Goal: Transaction & Acquisition: Purchase product/service

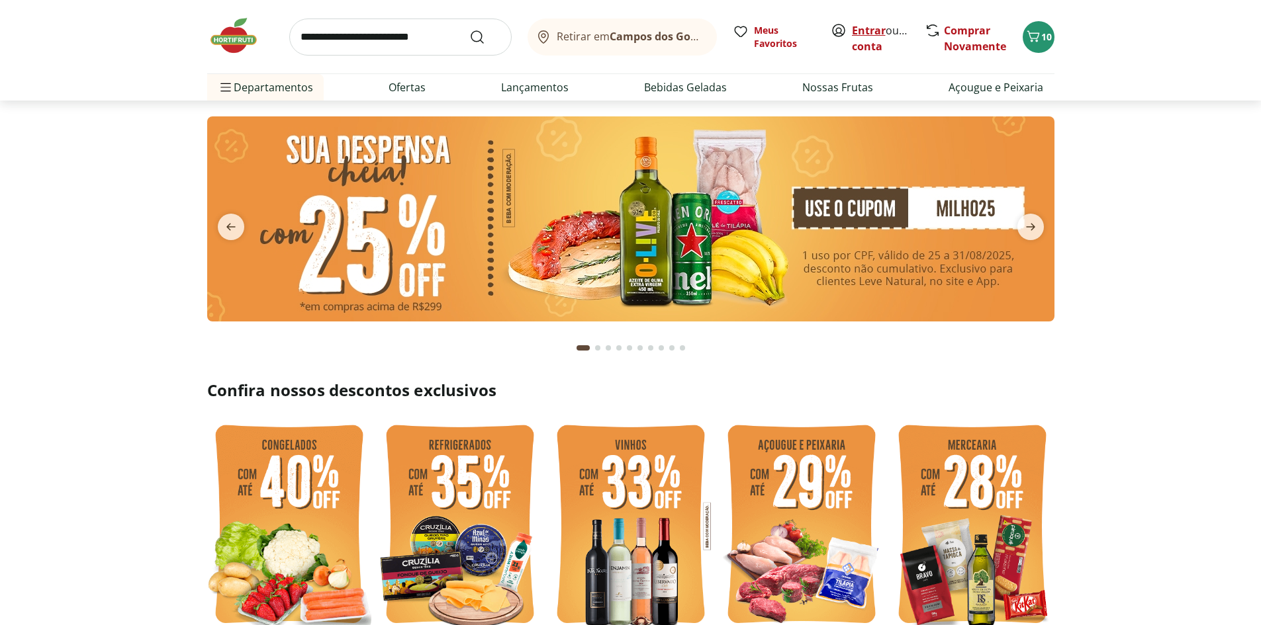
click at [867, 28] on link "Entrar" at bounding box center [869, 30] width 34 height 15
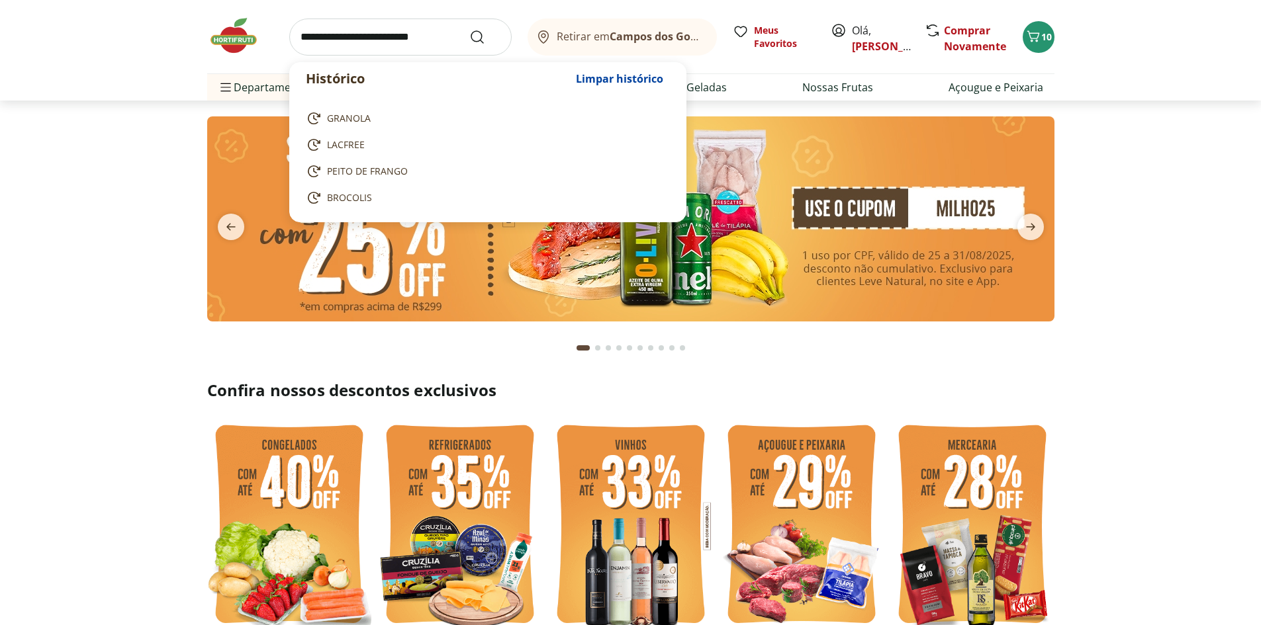
click at [367, 32] on input "search" at bounding box center [400, 37] width 222 height 37
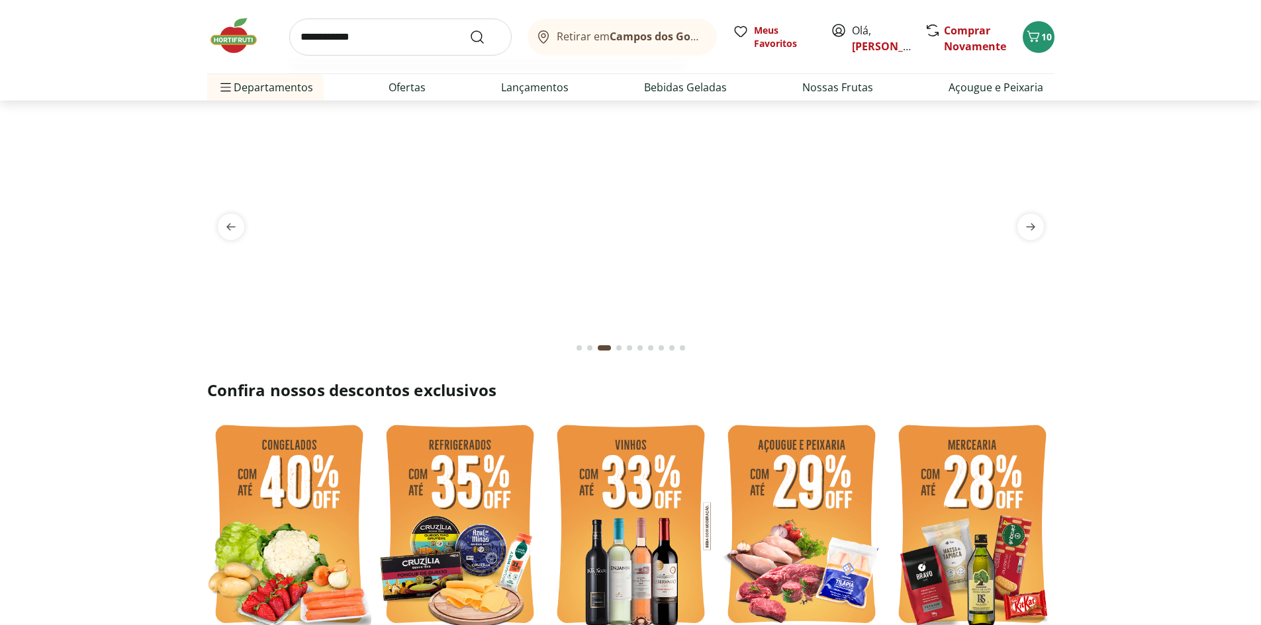
type input "**********"
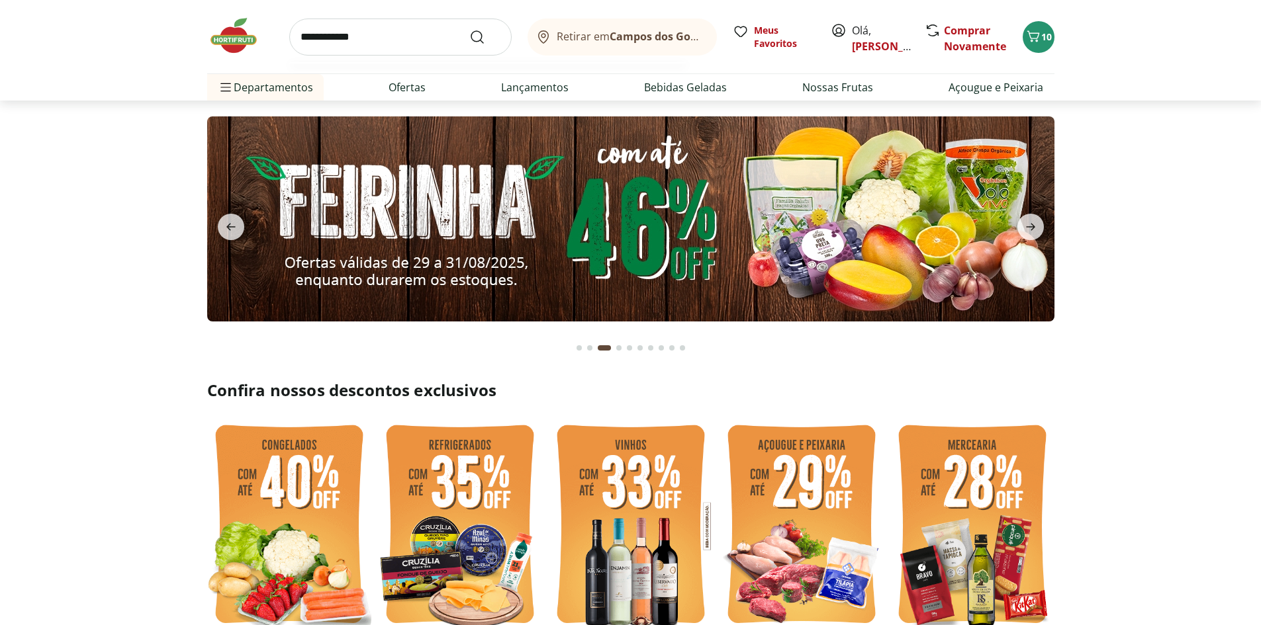
click at [469, 29] on button "Submit Search" at bounding box center [485, 37] width 32 height 16
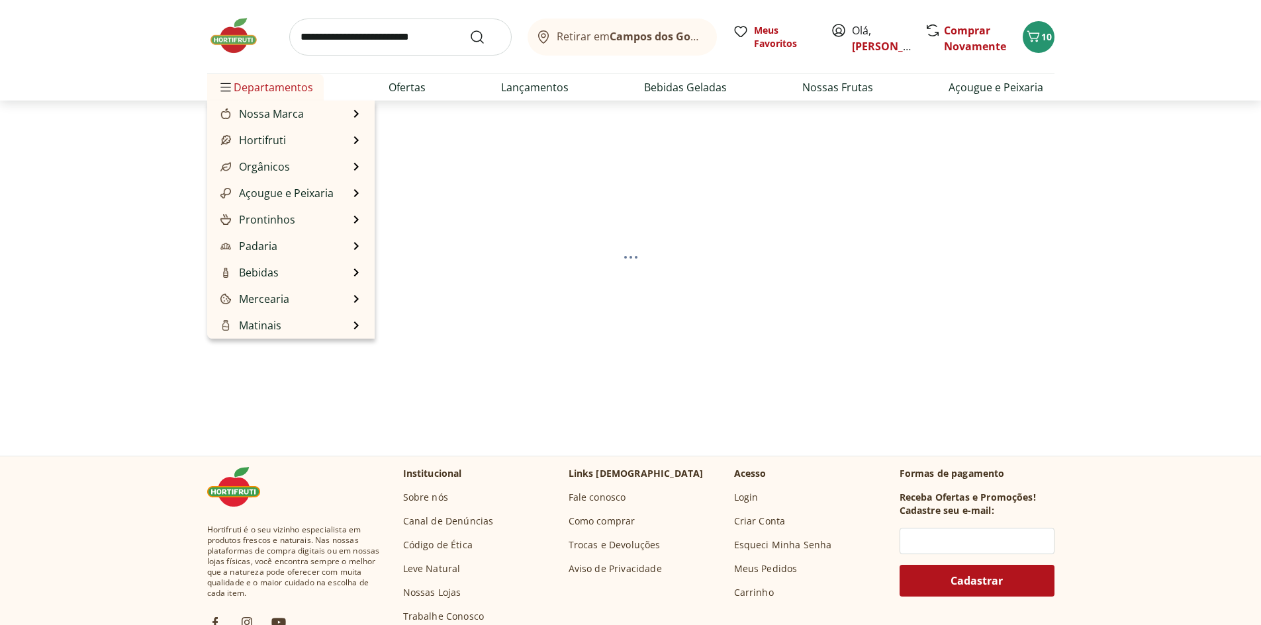
select select "**********"
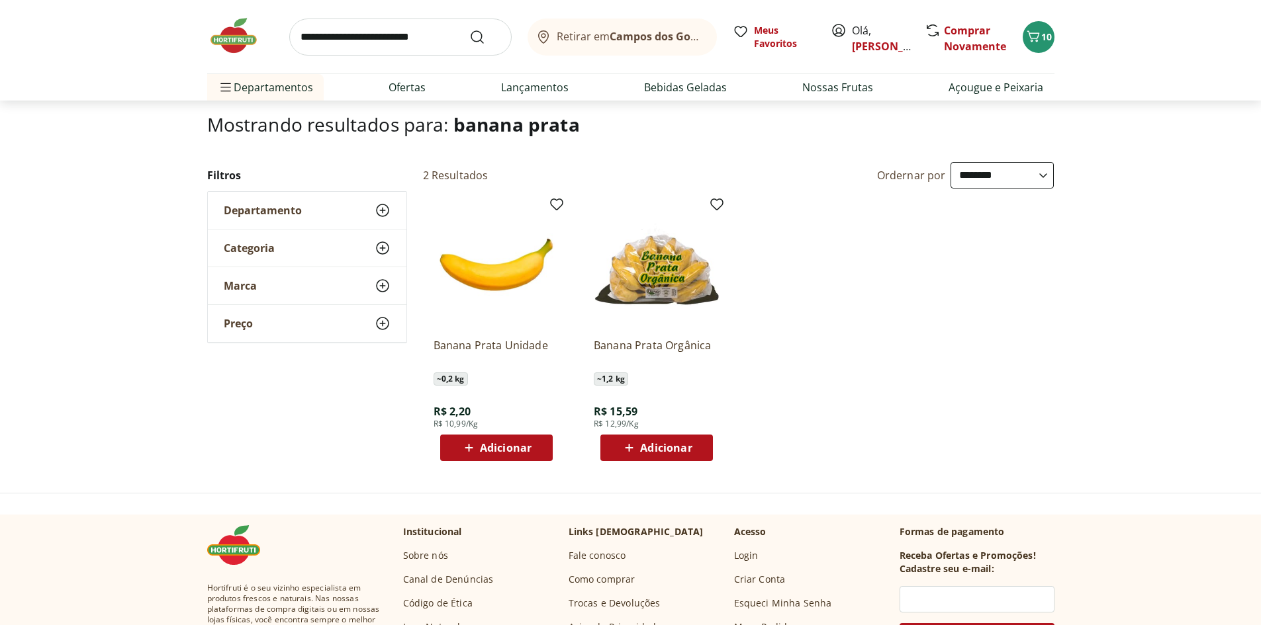
scroll to position [132, 0]
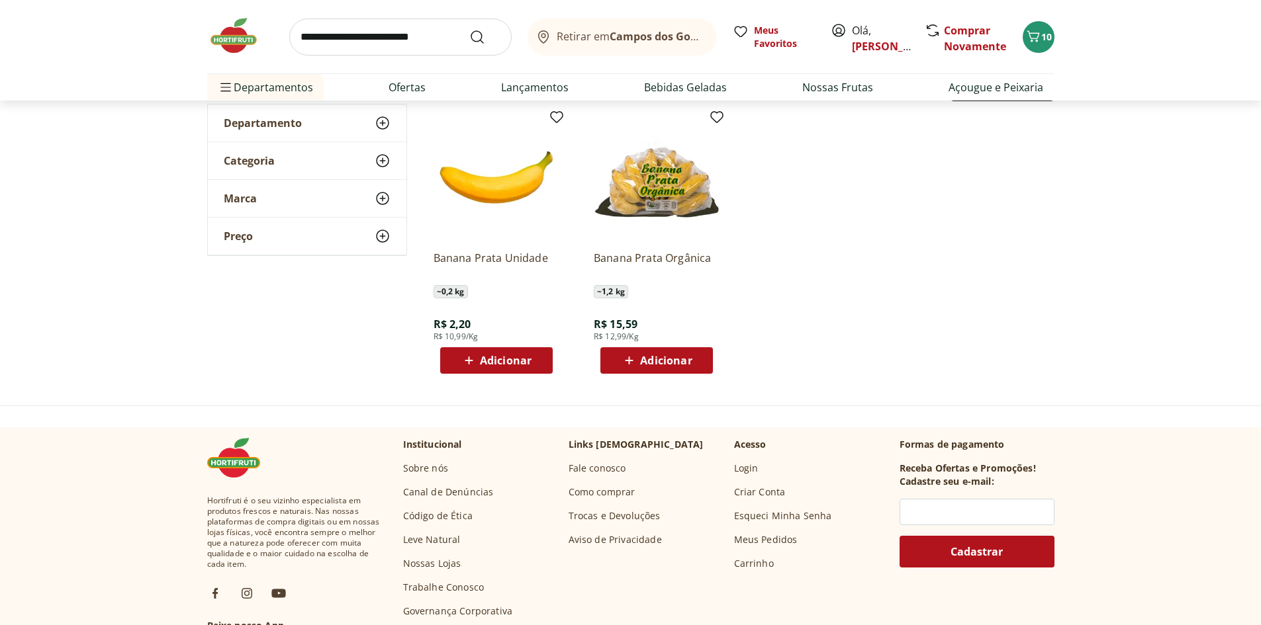
click at [527, 366] on span "Adicionar" at bounding box center [506, 360] width 52 height 11
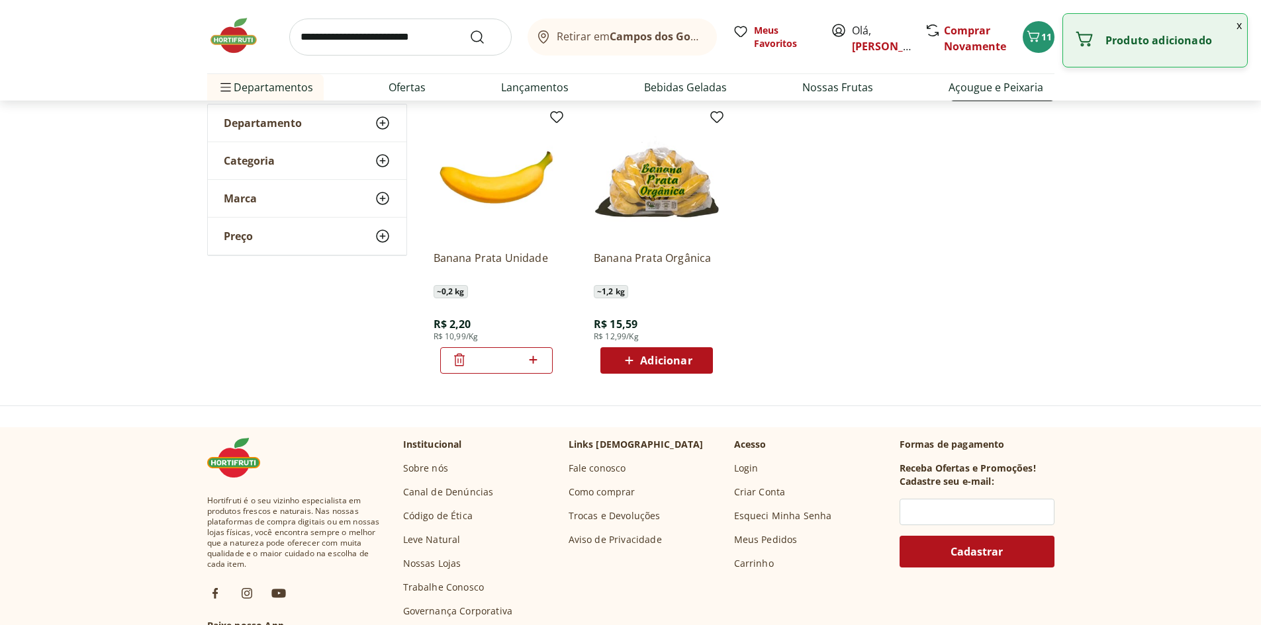
click at [533, 363] on icon at bounding box center [534, 360] width 8 height 8
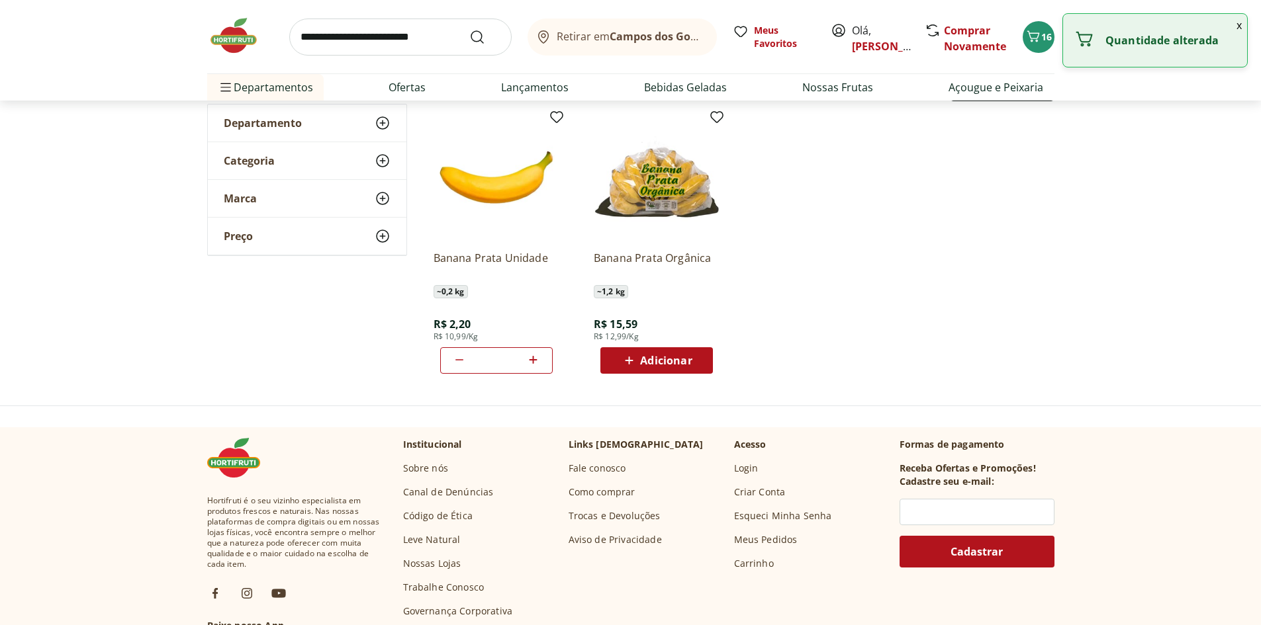
click at [533, 363] on icon at bounding box center [534, 360] width 8 height 8
click at [459, 353] on icon at bounding box center [459, 360] width 16 height 16
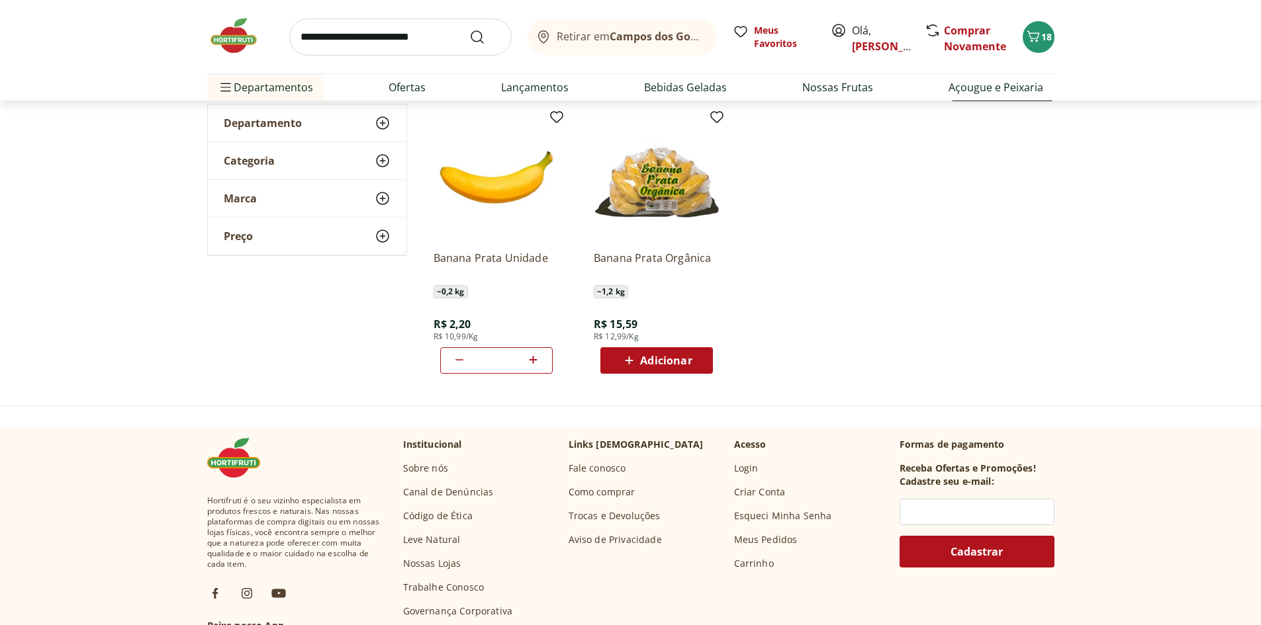
click at [528, 359] on icon at bounding box center [533, 360] width 17 height 16
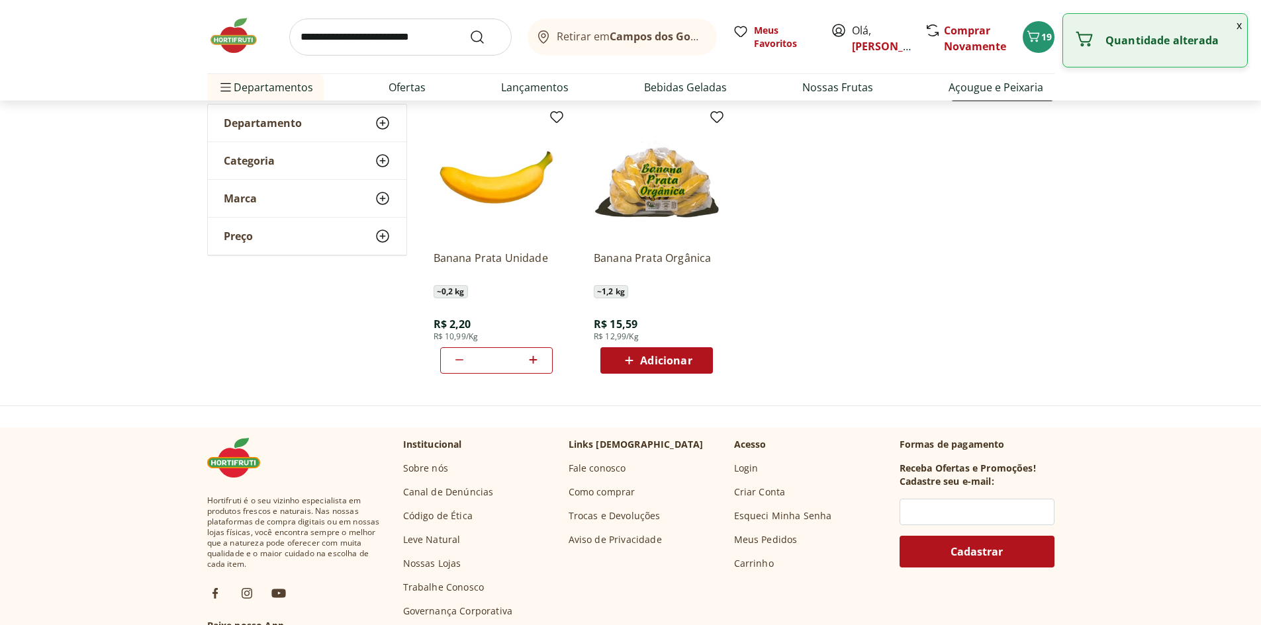
click at [451, 358] on icon at bounding box center [459, 360] width 16 height 16
type input "*"
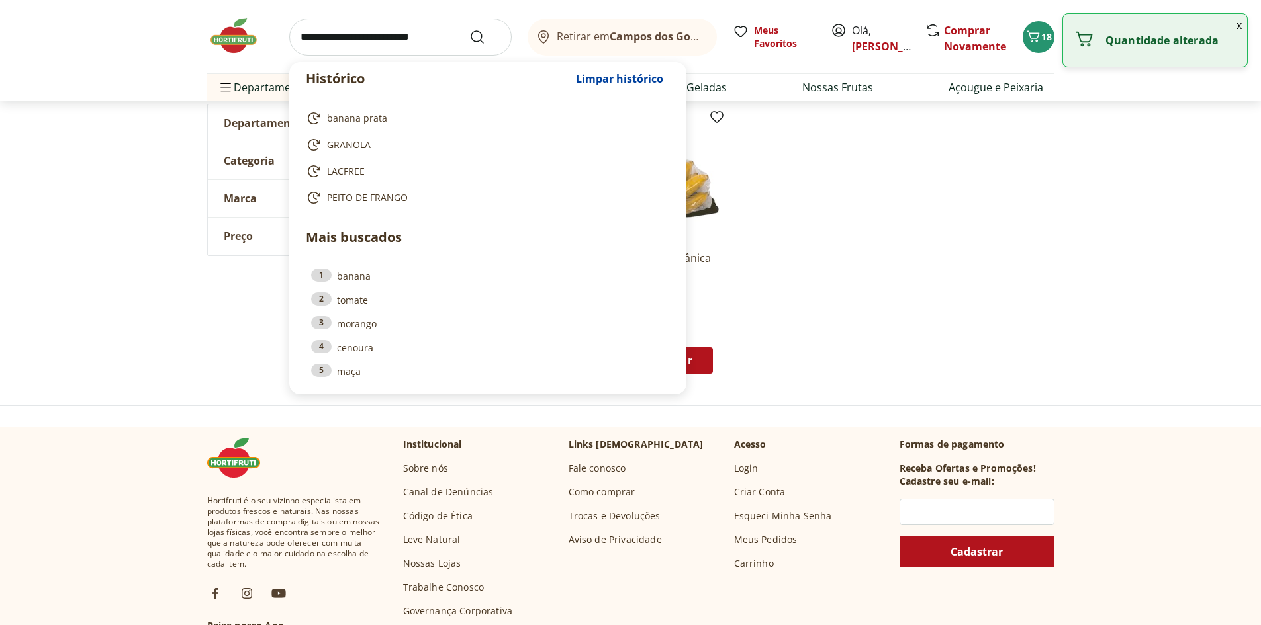
click at [426, 35] on input "search" at bounding box center [400, 37] width 222 height 37
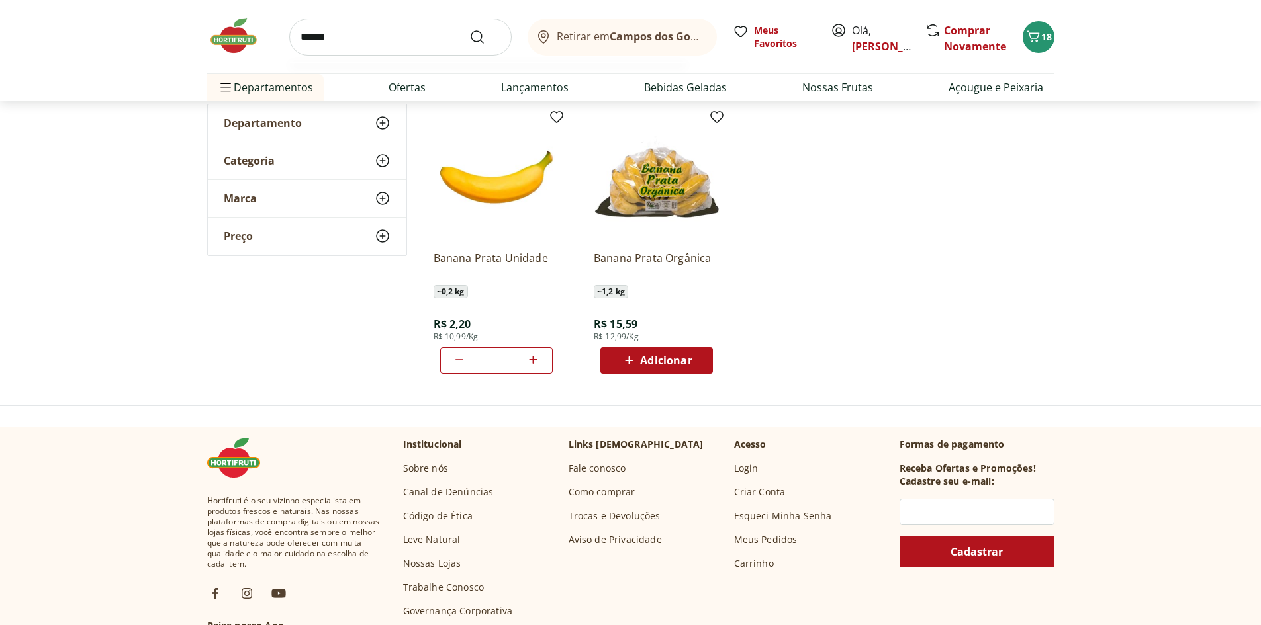
click at [469, 29] on button "Submit Search" at bounding box center [485, 37] width 32 height 16
type input "*******"
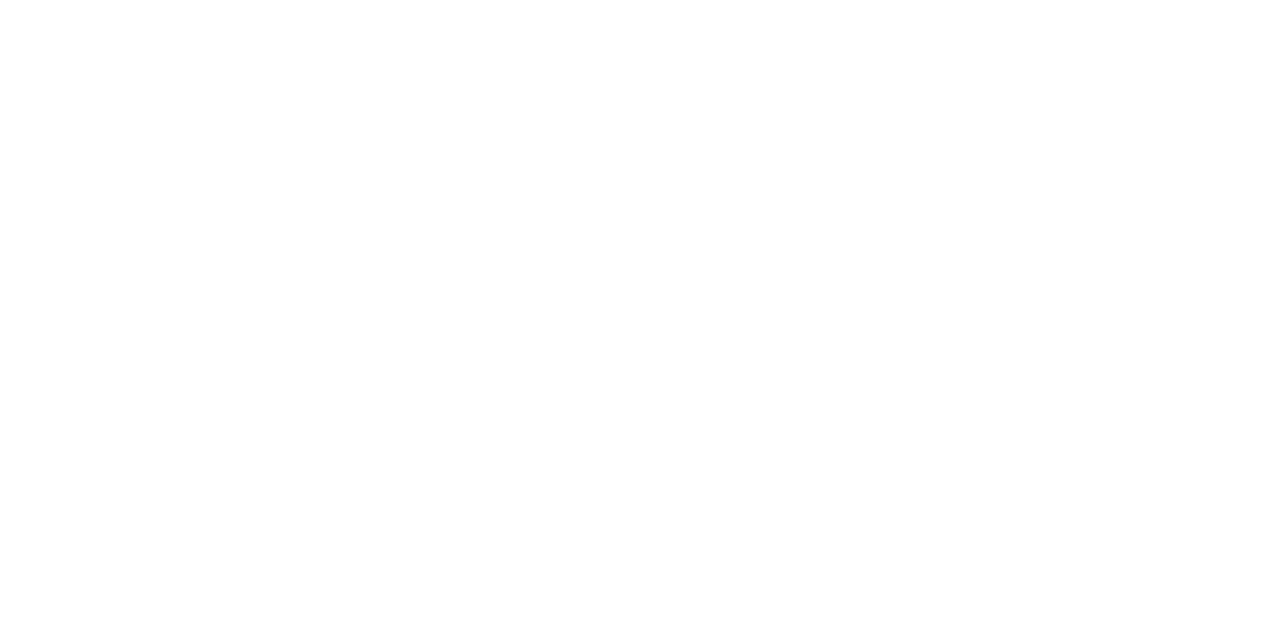
select select "**********"
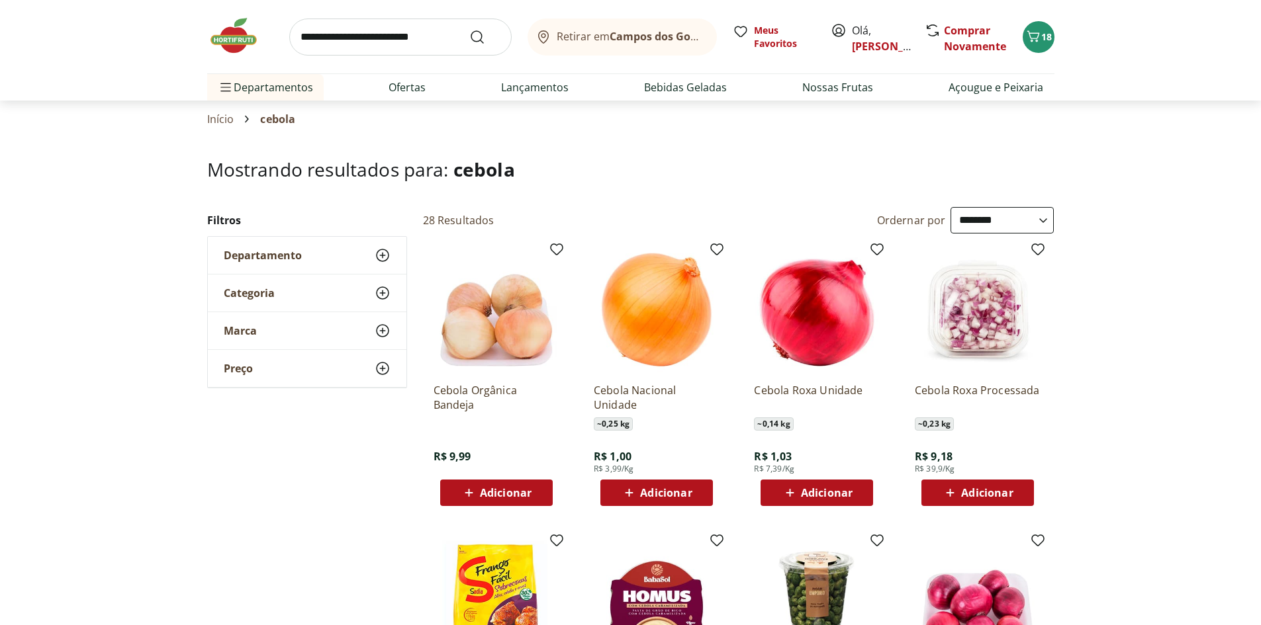
click at [390, 38] on input "search" at bounding box center [400, 37] width 222 height 37
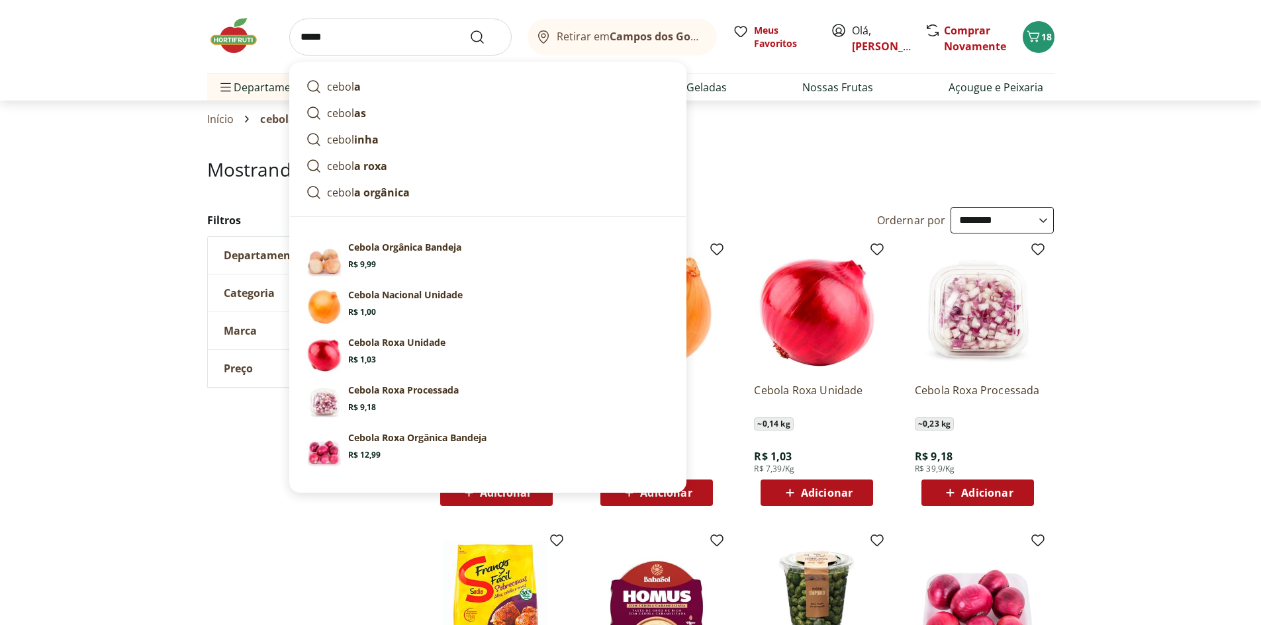
type input "******"
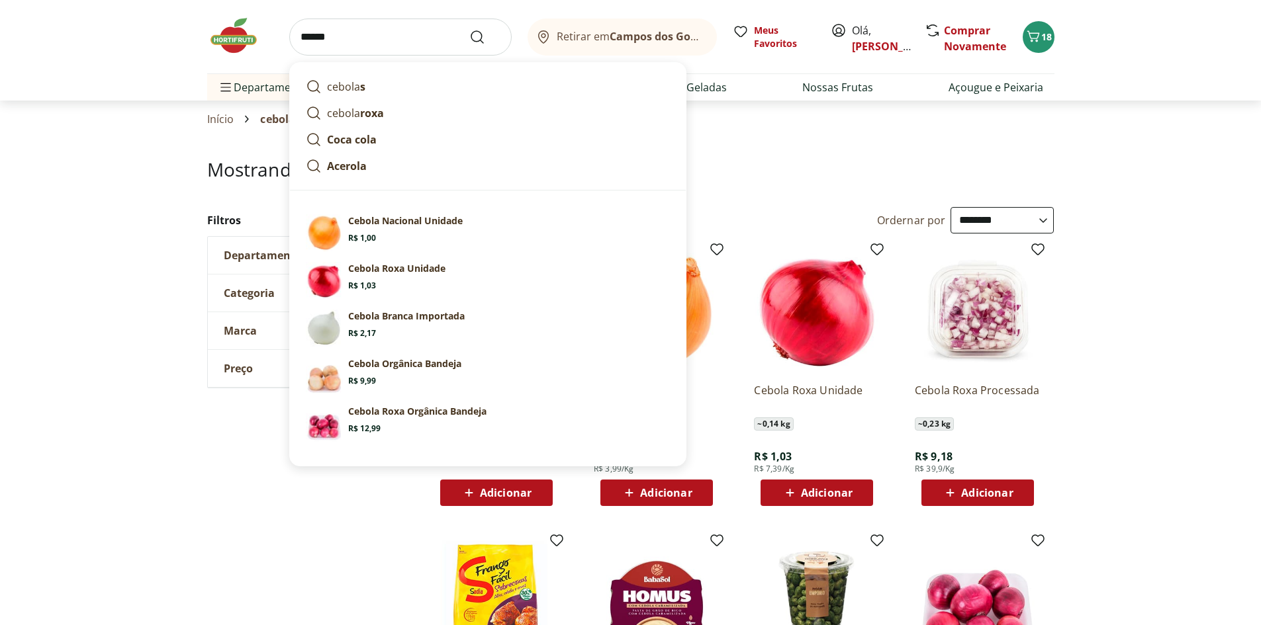
click button "Submit Search" at bounding box center [485, 37] width 32 height 16
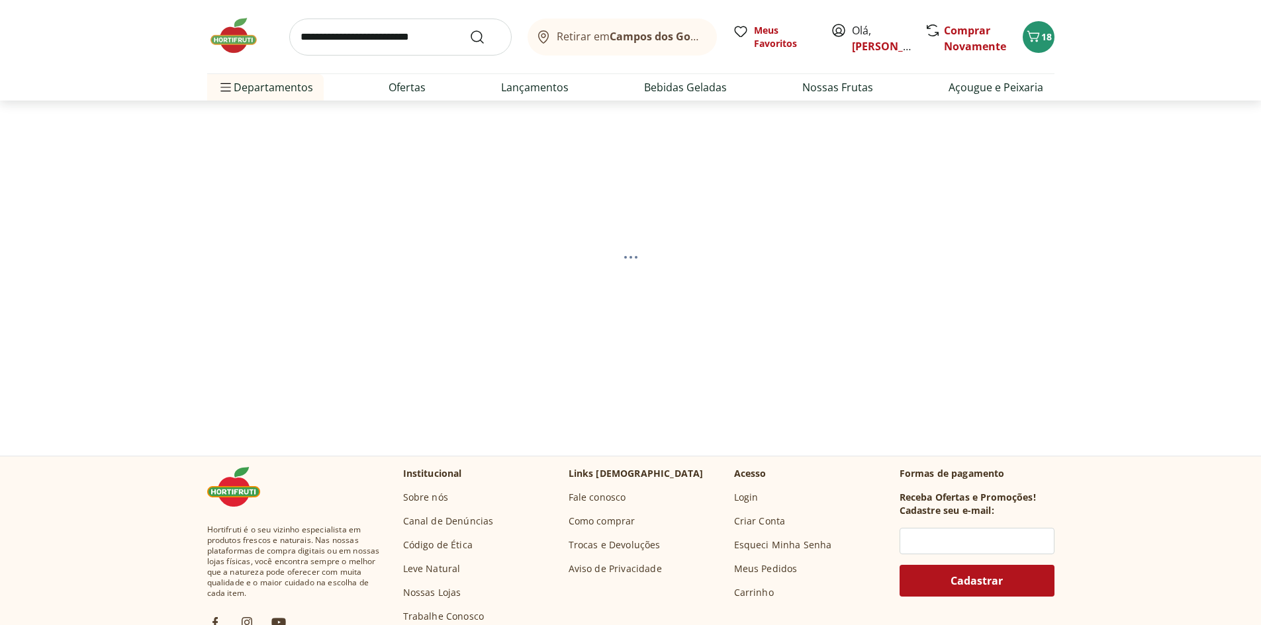
select select "**********"
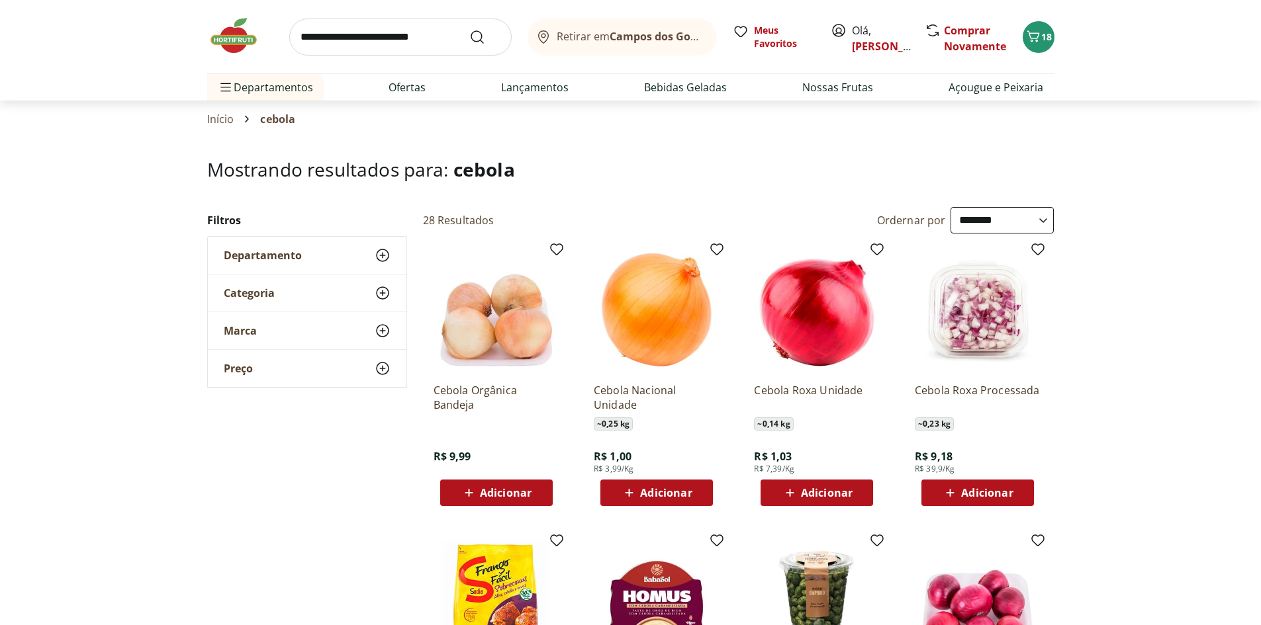
click at [654, 488] on span "Adicionar" at bounding box center [666, 493] width 52 height 11
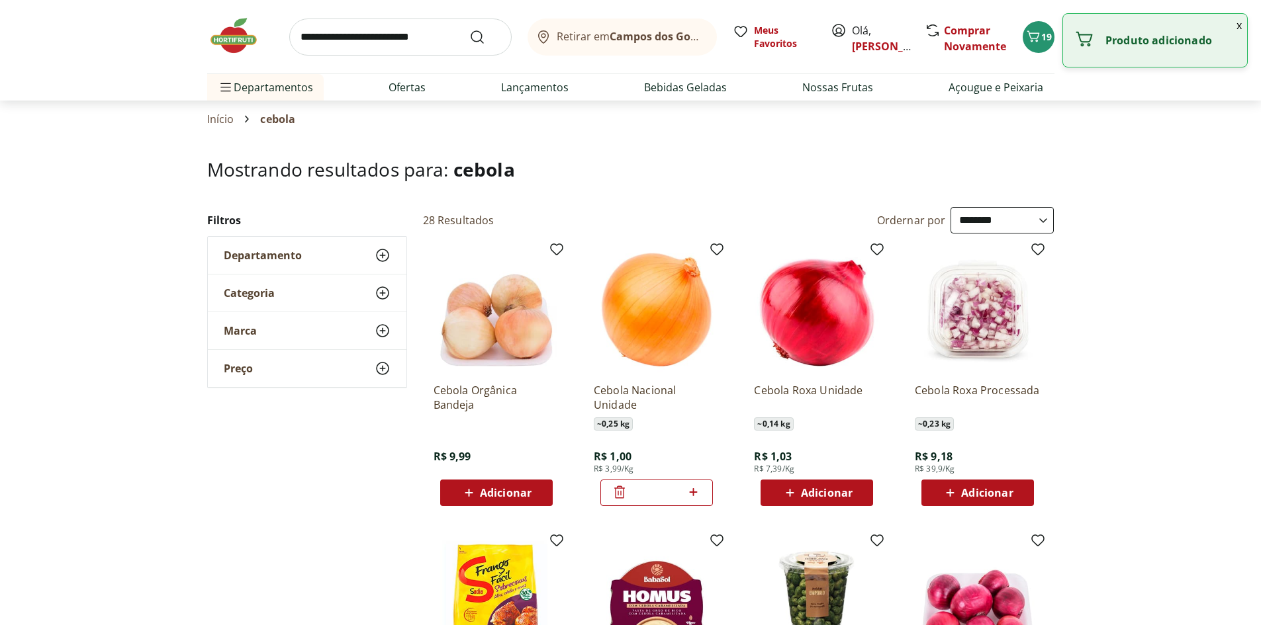
click at [698, 492] on icon at bounding box center [693, 493] width 17 height 16
click at [698, 491] on icon at bounding box center [693, 493] width 17 height 16
click at [696, 492] on icon at bounding box center [694, 492] width 8 height 8
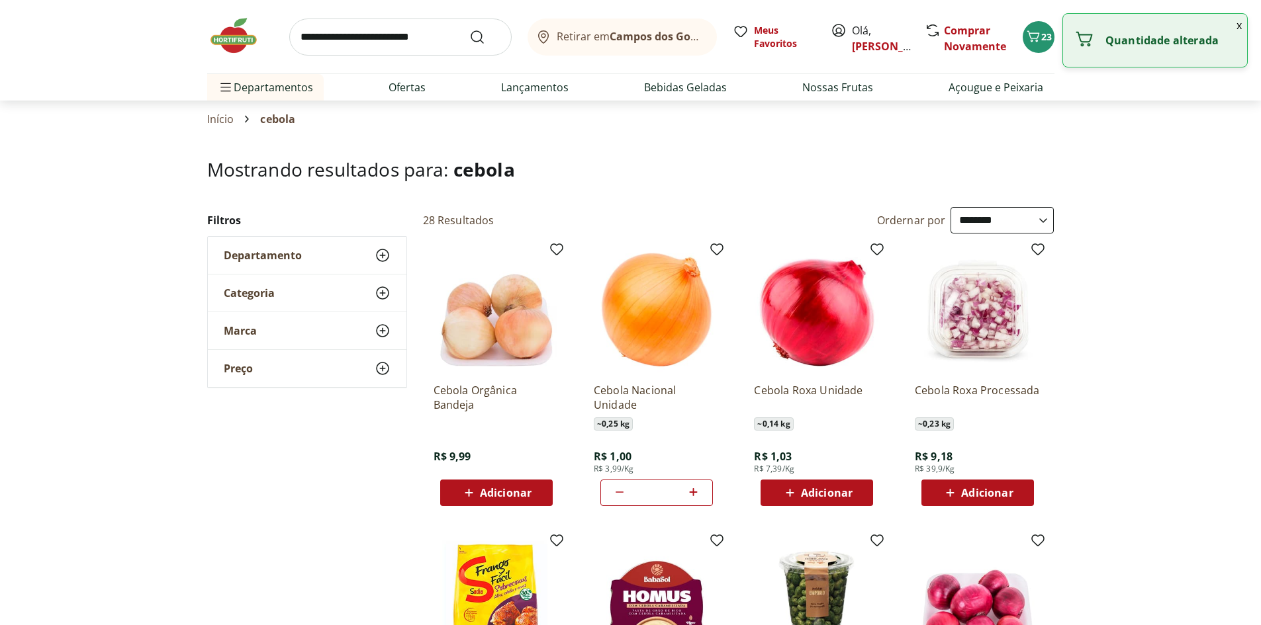
type input "*"
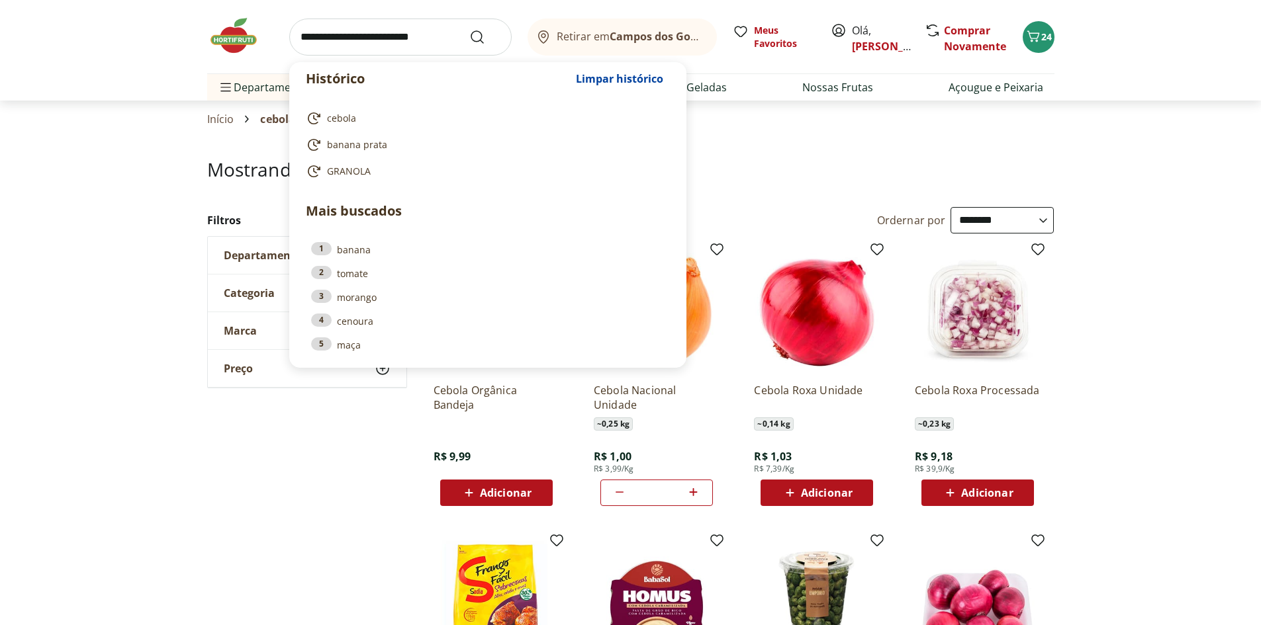
click at [373, 21] on input "search" at bounding box center [400, 37] width 222 height 37
click at [351, 175] on span "GRANOLA" at bounding box center [349, 171] width 44 height 13
type input "*******"
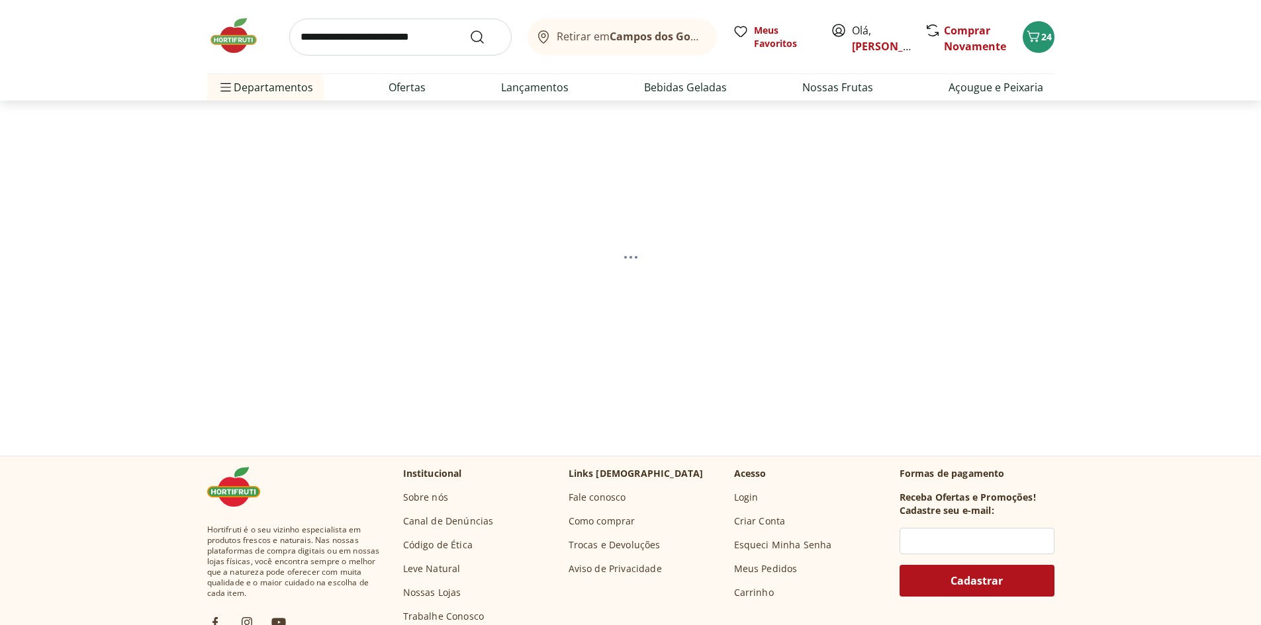
select select "**********"
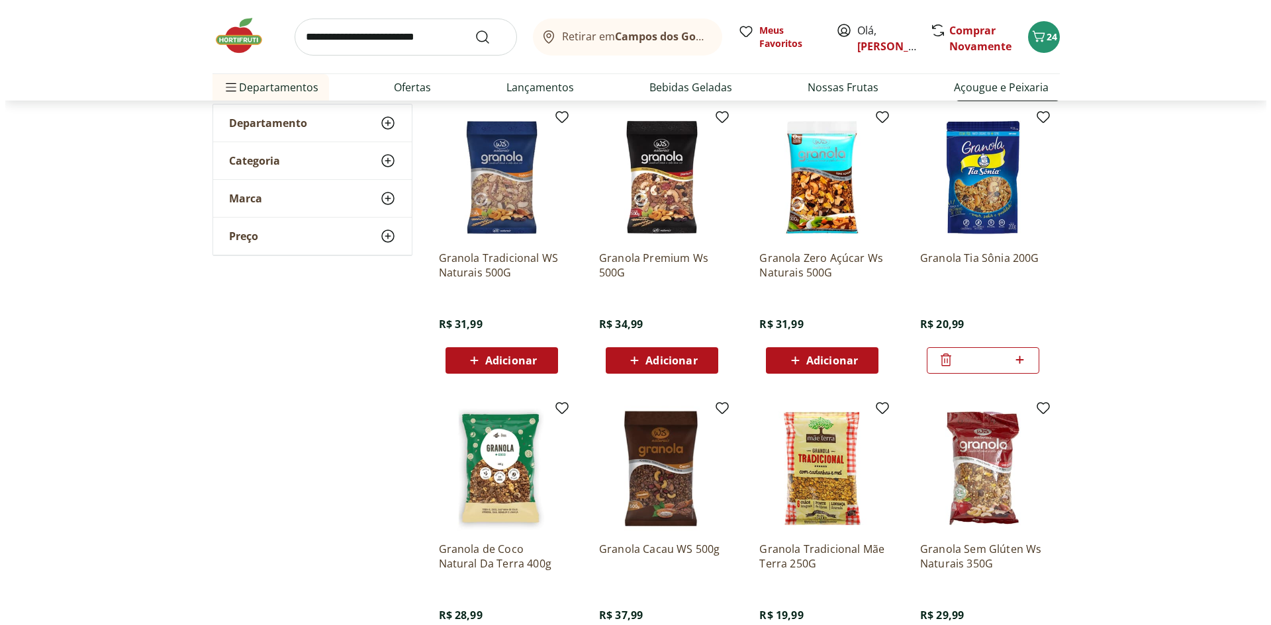
scroll to position [66, 0]
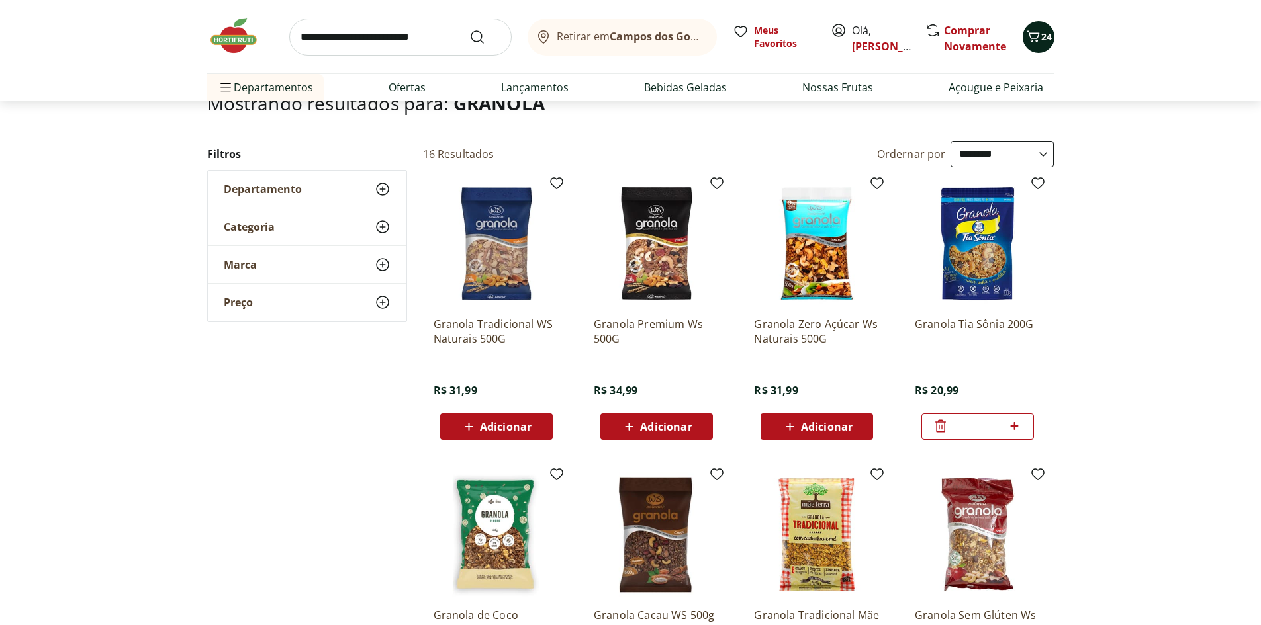
click at [1031, 37] on icon "Carrinho" at bounding box center [1033, 36] width 16 height 16
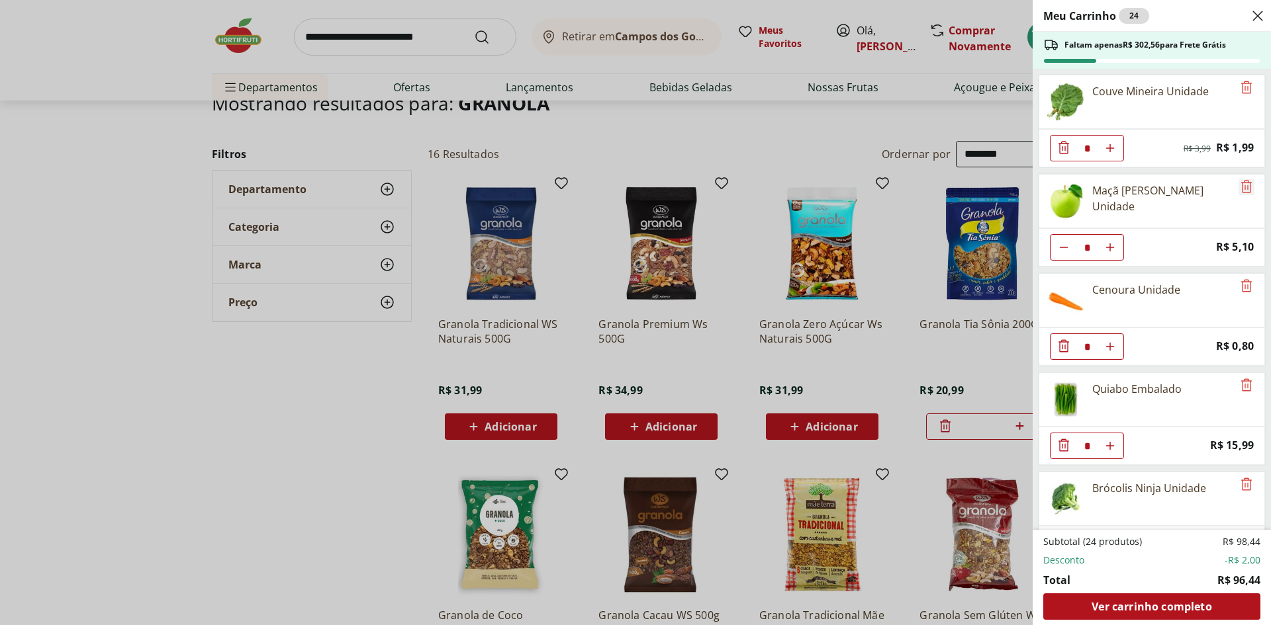
click at [1242, 181] on icon "Remove" at bounding box center [1246, 187] width 16 height 16
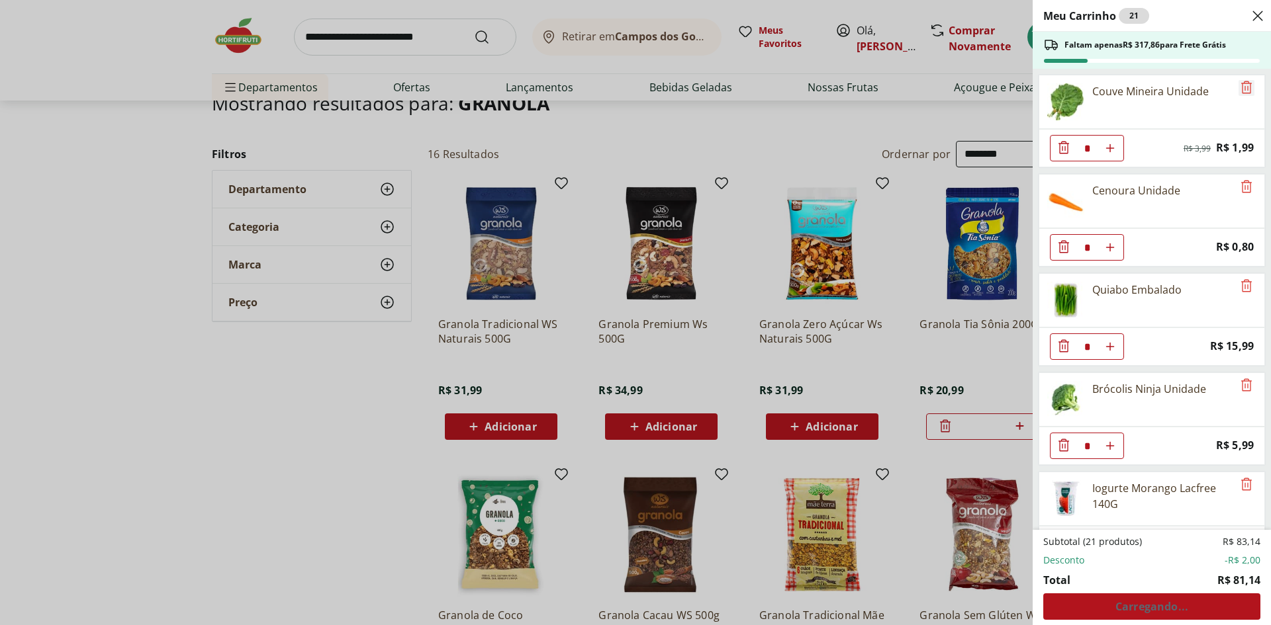
click at [1240, 87] on icon "Remove" at bounding box center [1246, 87] width 16 height 16
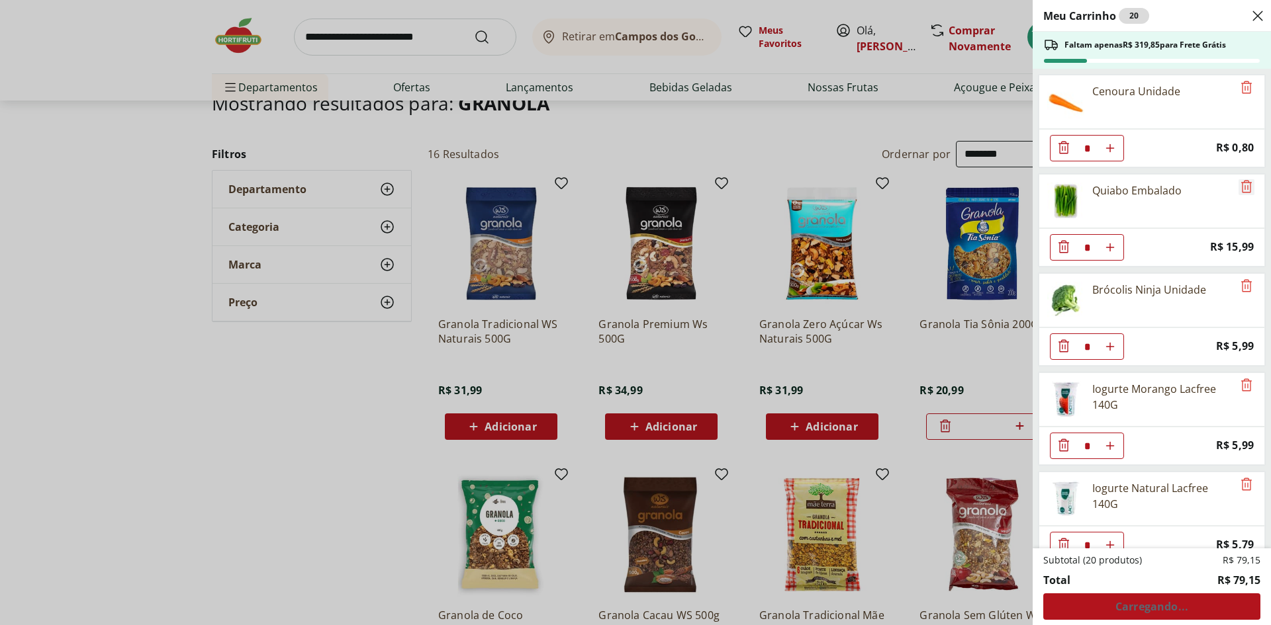
click at [1238, 181] on icon "Remove" at bounding box center [1246, 187] width 16 height 16
click at [1240, 185] on icon "Remove" at bounding box center [1246, 187] width 16 height 16
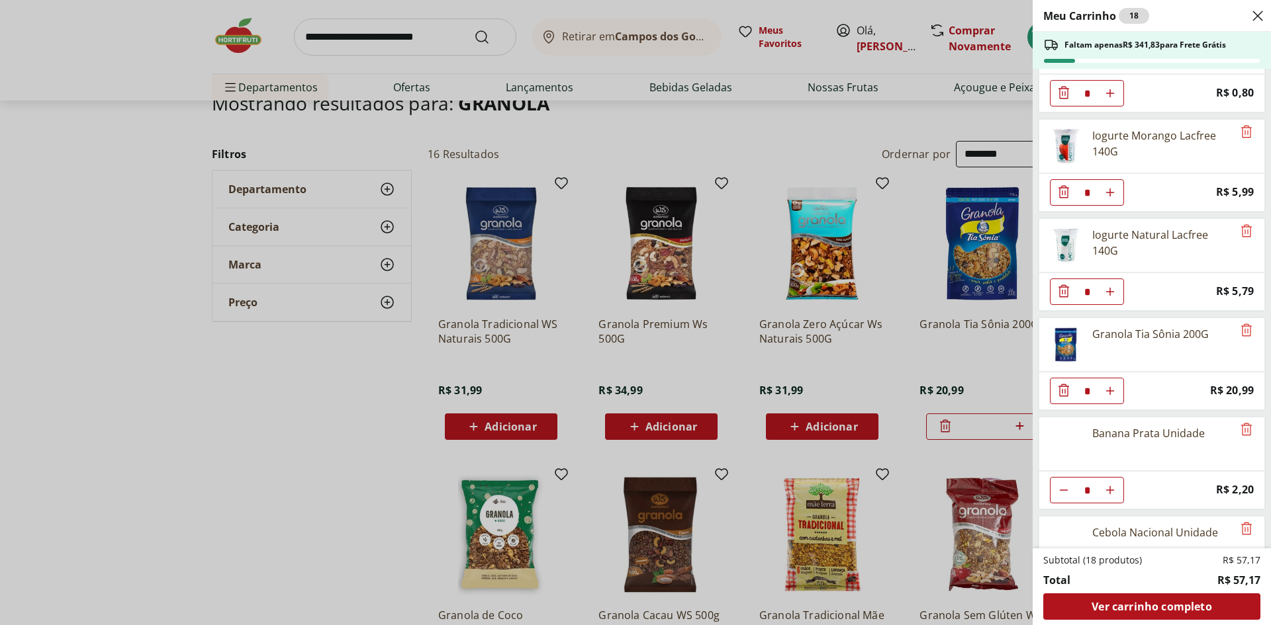
scroll to position [0, 0]
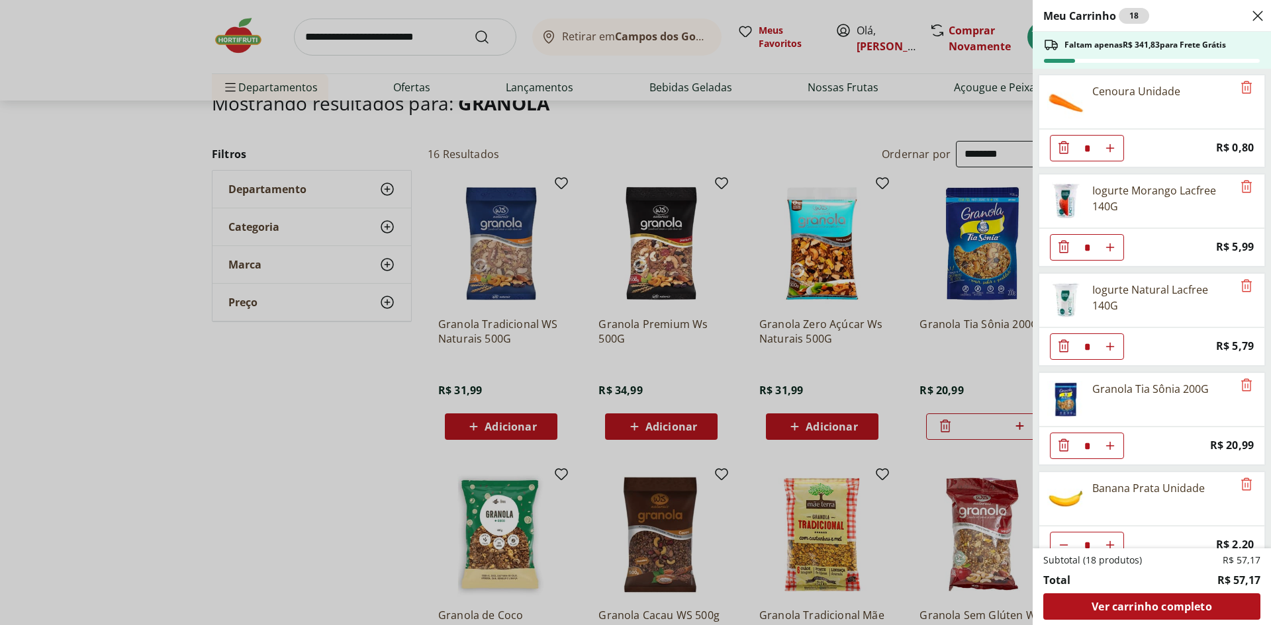
click at [1068, 346] on icon "Diminuir Quantidade" at bounding box center [1063, 346] width 11 height 13
click at [1108, 247] on icon "Aumentar Quantidade" at bounding box center [1110, 247] width 11 height 11
type input "*"
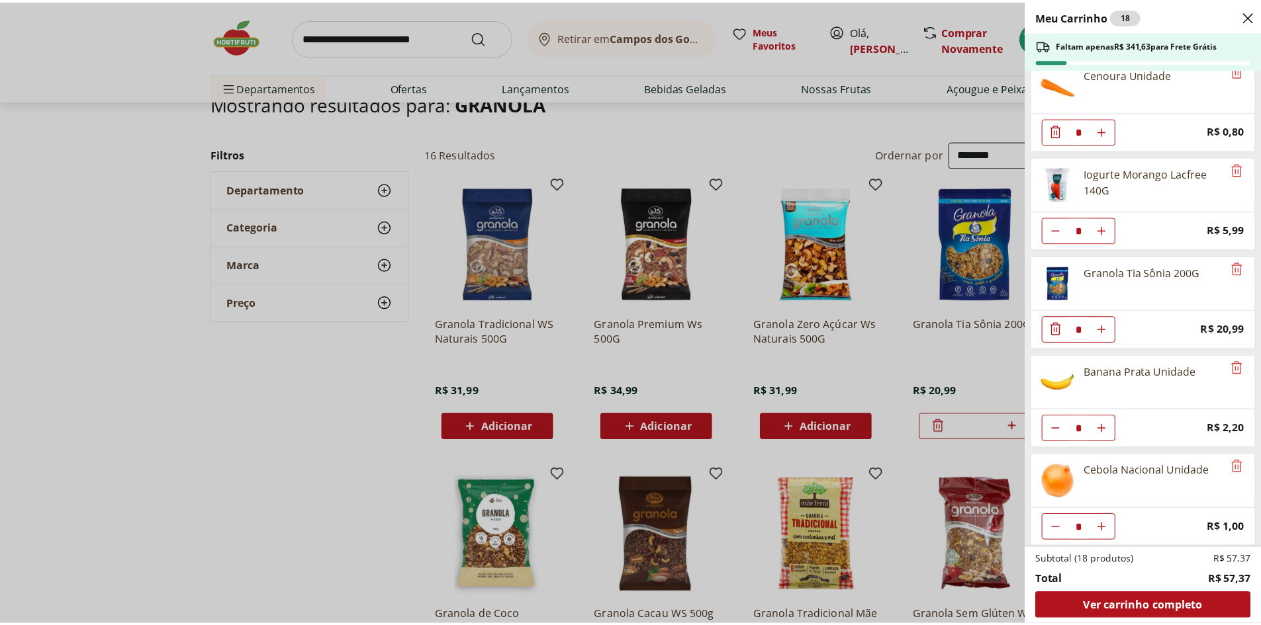
scroll to position [22, 0]
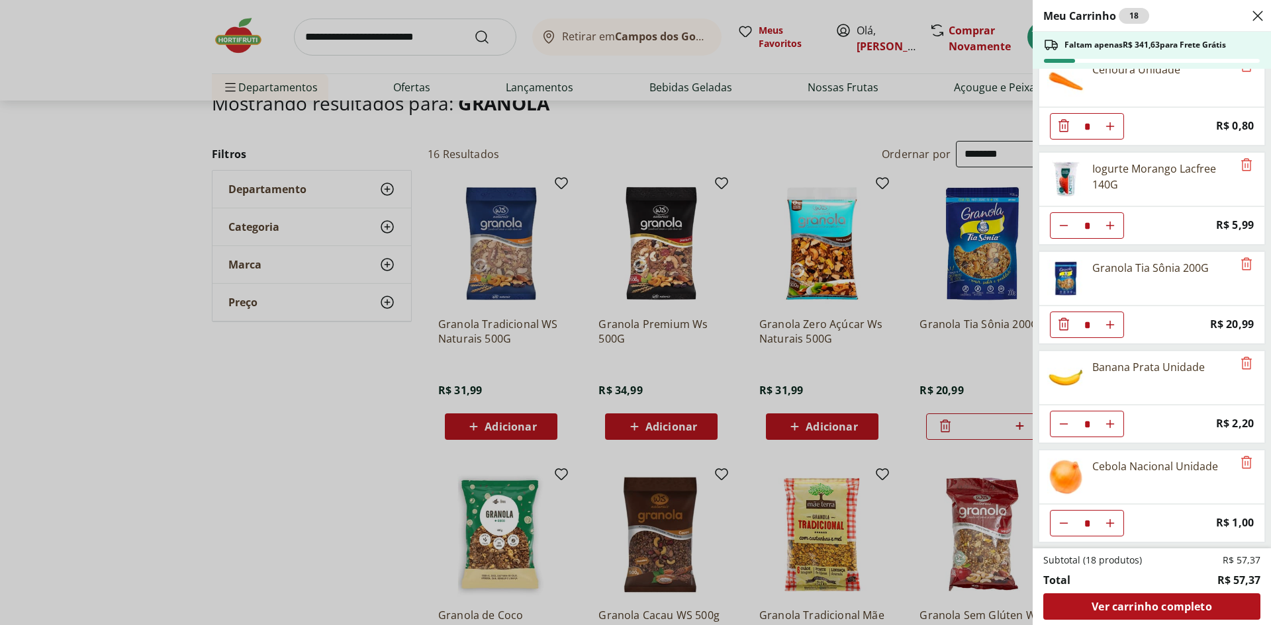
click at [255, 420] on div "Meu Carrinho 18 Faltam apenas R$ 341,63 para Frete Grátis Cenoura Unidade * Pri…" at bounding box center [635, 312] width 1271 height 625
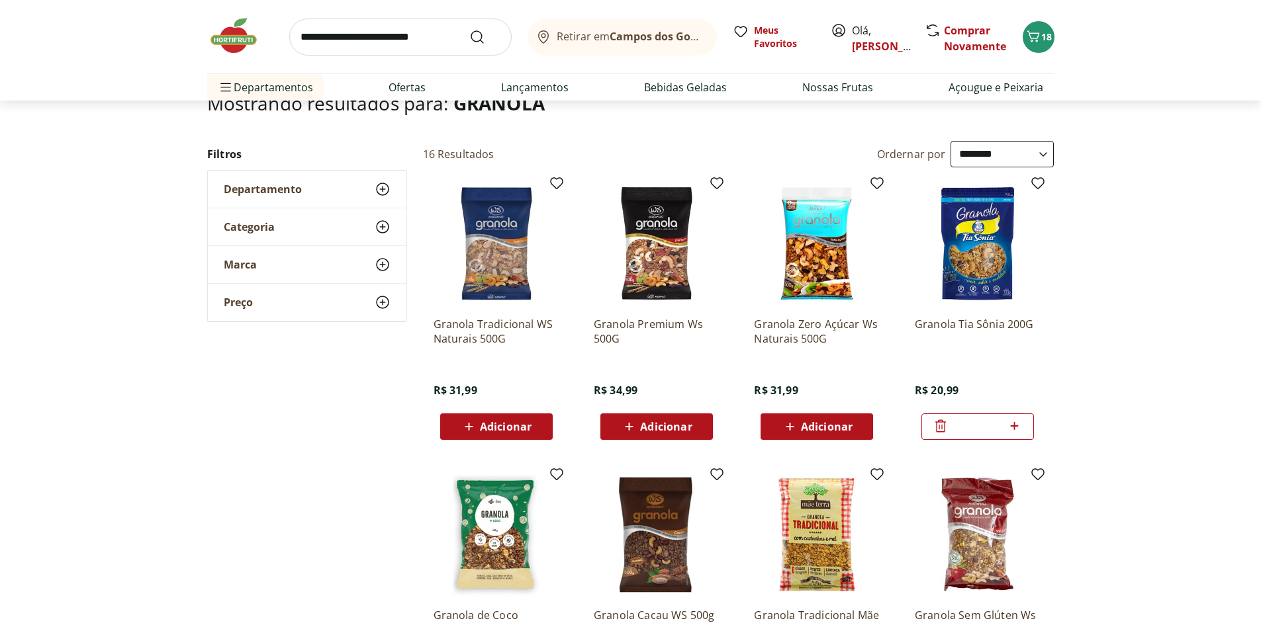
click at [368, 42] on input "search" at bounding box center [400, 37] width 222 height 37
type input "****"
click at [469, 29] on button "Submit Search" at bounding box center [485, 37] width 32 height 16
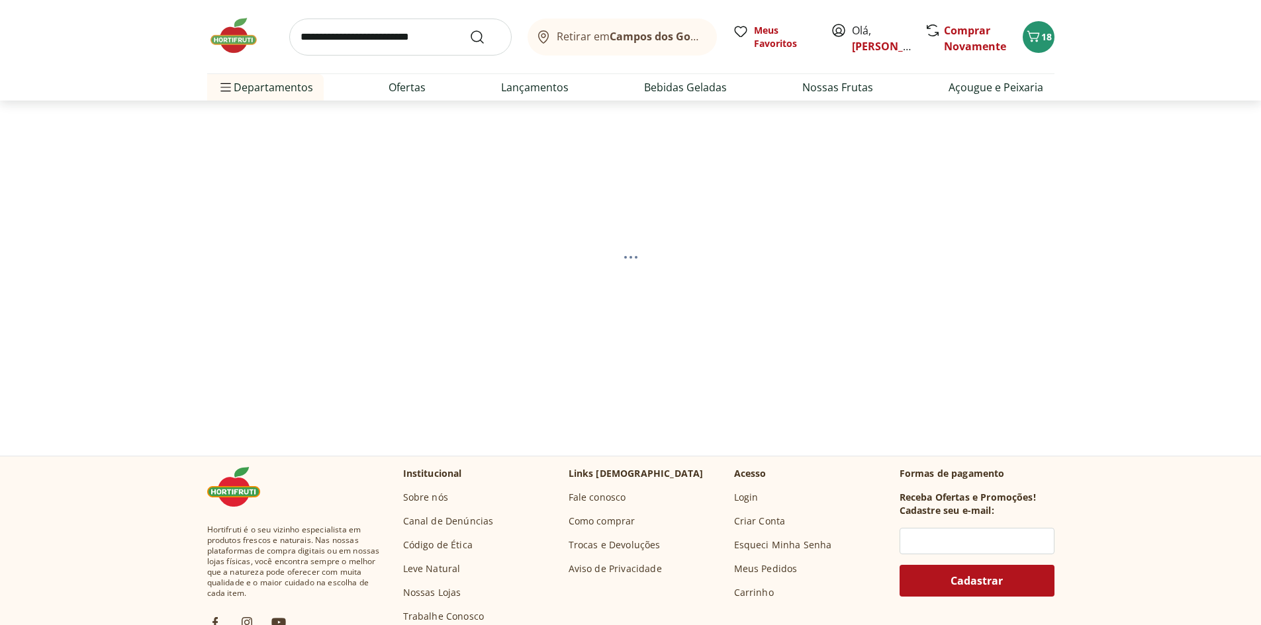
select select "**********"
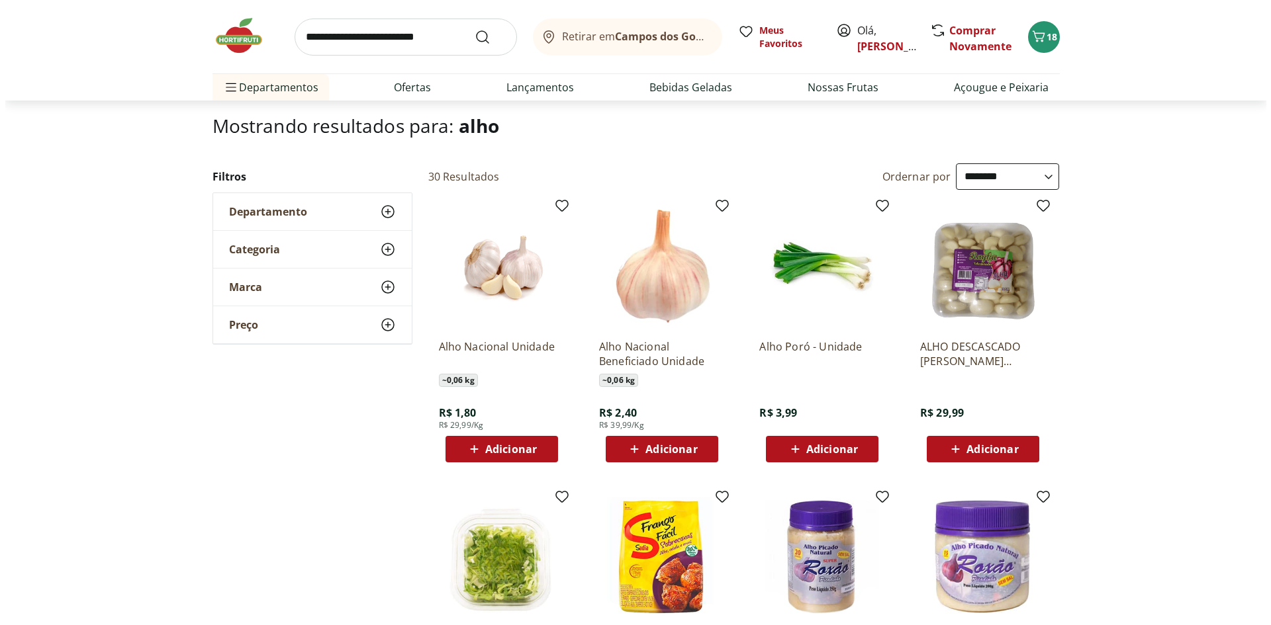
scroll to position [66, 0]
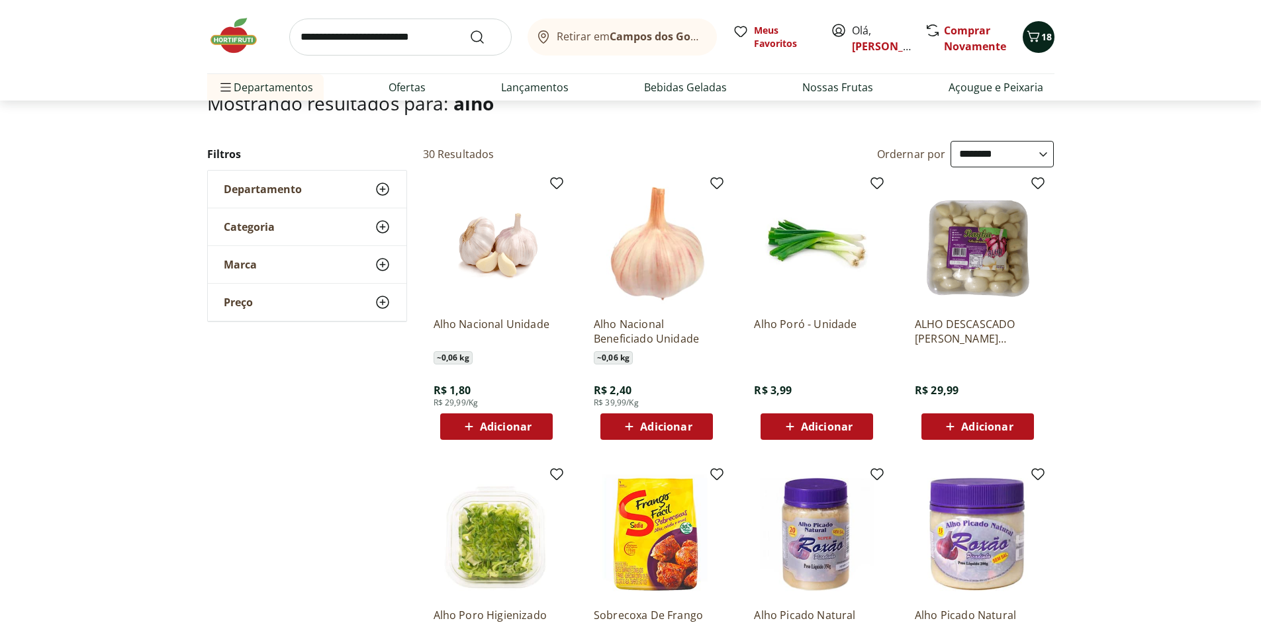
click at [1047, 27] on button "18" at bounding box center [1039, 37] width 32 height 32
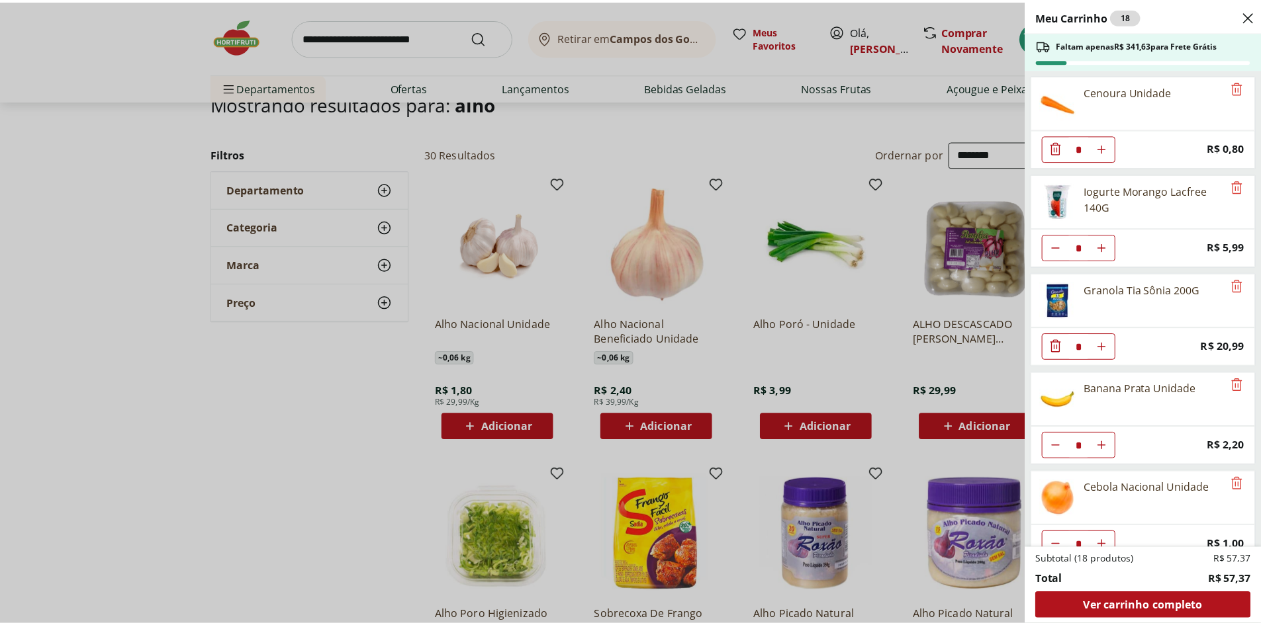
scroll to position [22, 0]
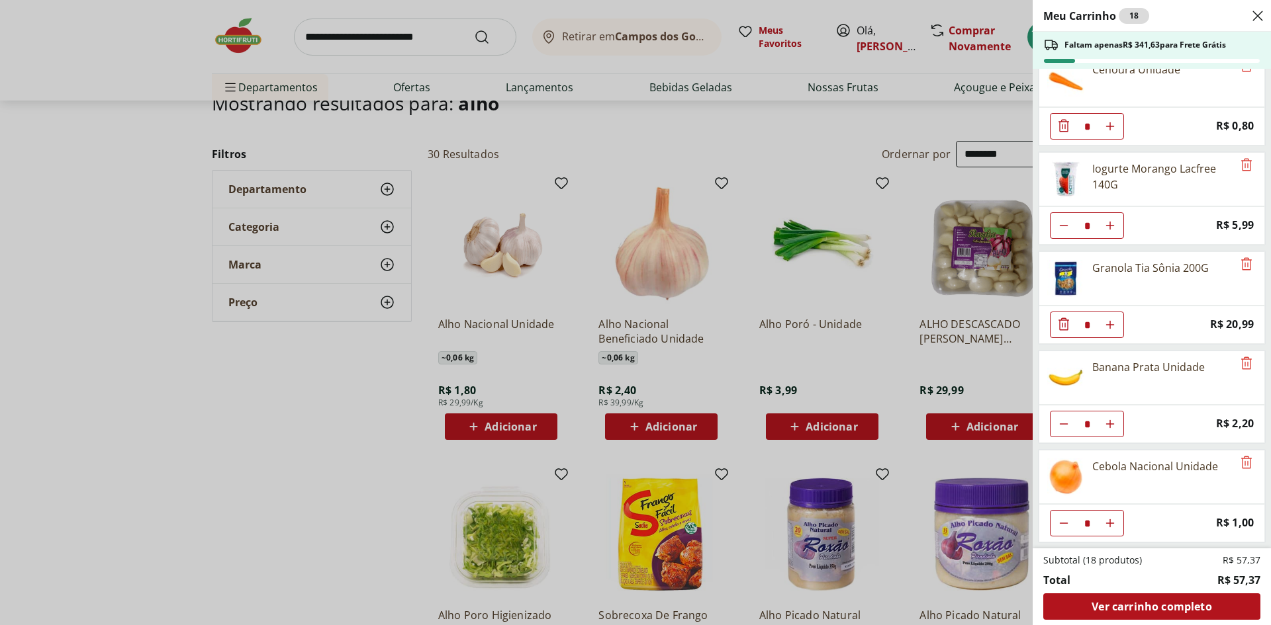
click at [398, 40] on div "Meu Carrinho 18 Faltam apenas R$ 341,63 para Frete Grátis Cenoura Unidade * Pri…" at bounding box center [635, 312] width 1271 height 625
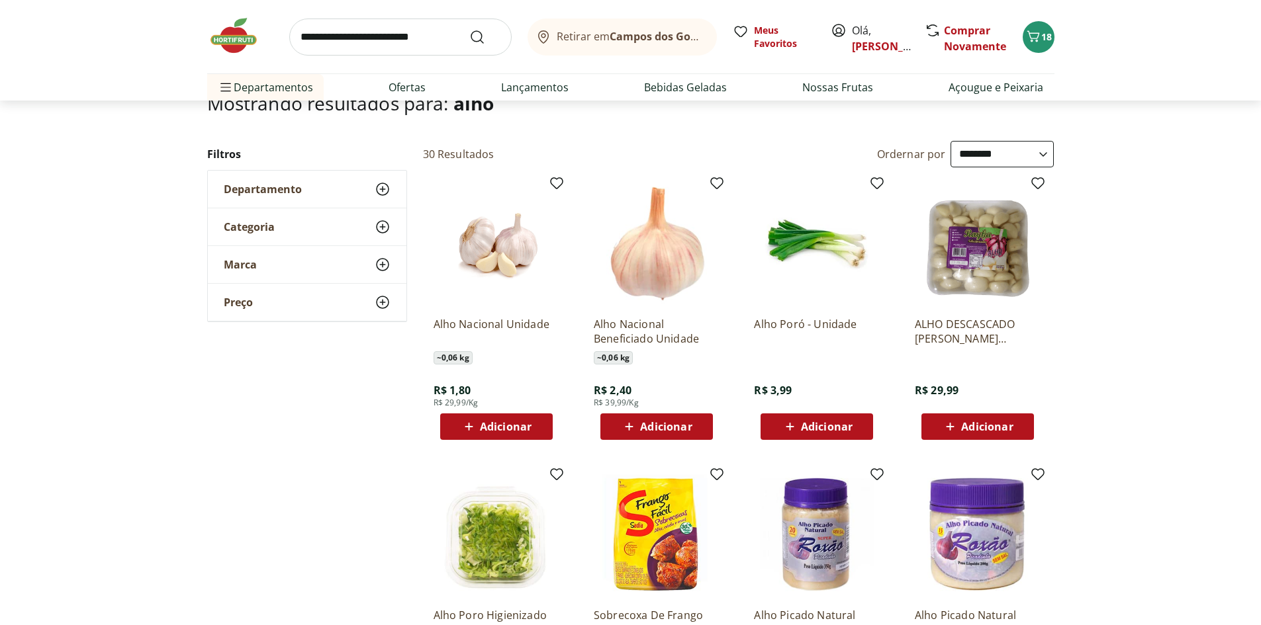
click at [330, 40] on input "search" at bounding box center [400, 37] width 222 height 37
type input "******"
click at [469, 29] on button "Submit Search" at bounding box center [485, 37] width 32 height 16
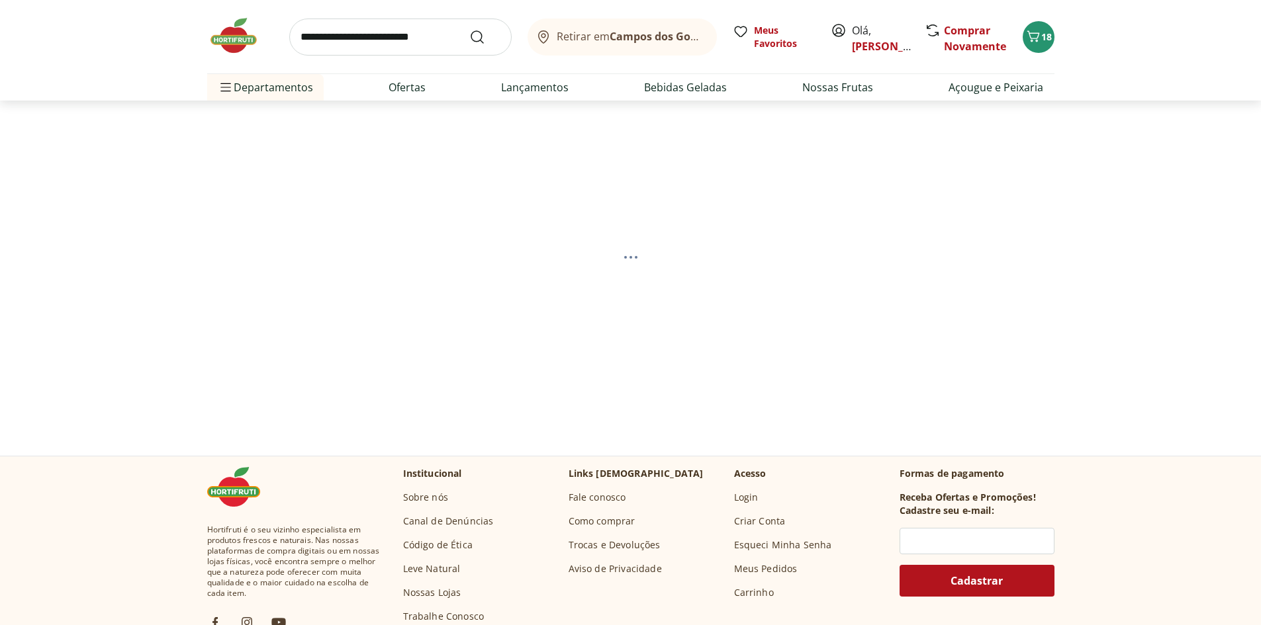
select select "**********"
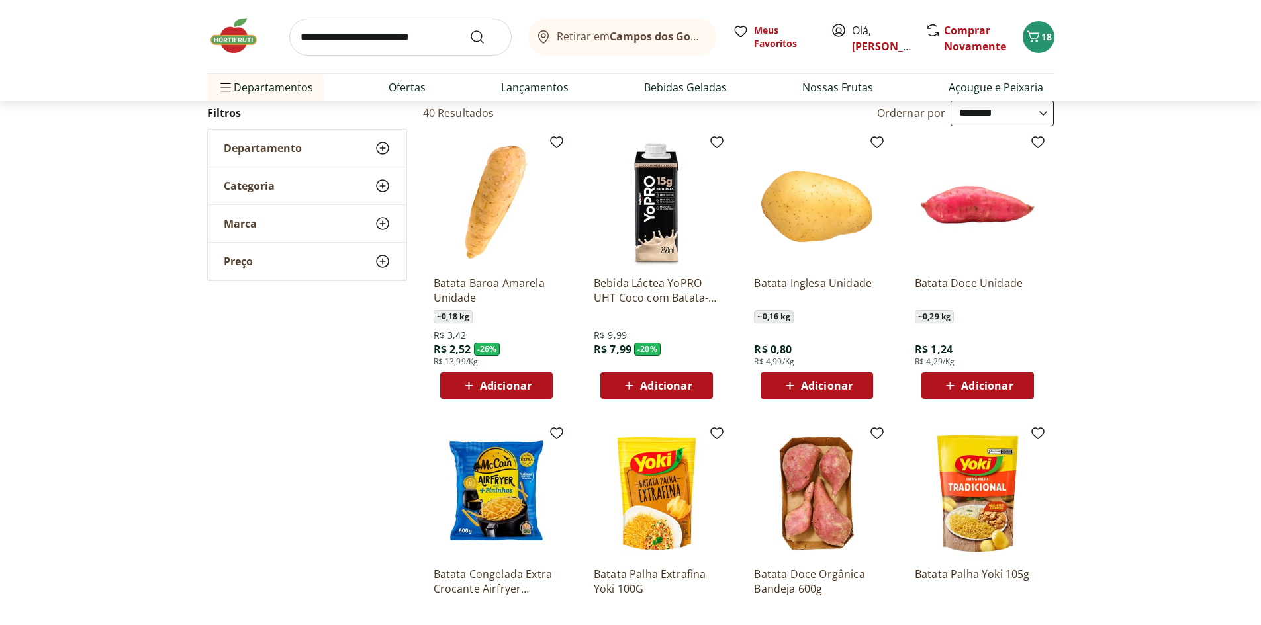
scroll to position [132, 0]
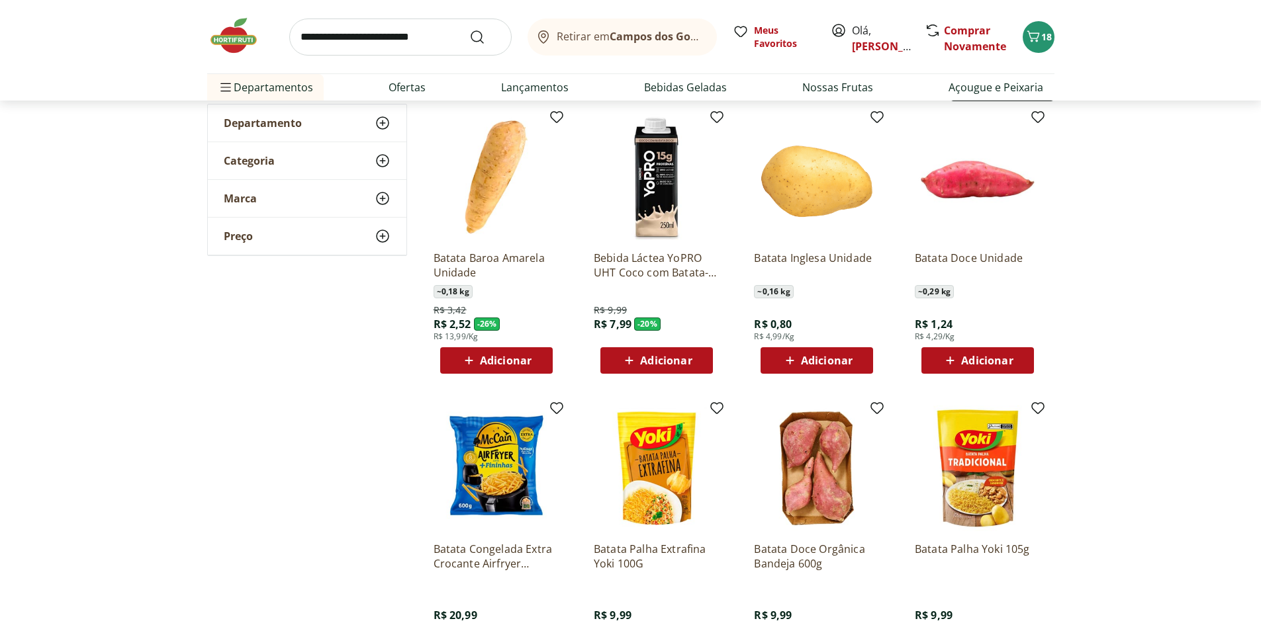
click at [794, 361] on icon at bounding box center [790, 361] width 8 height 8
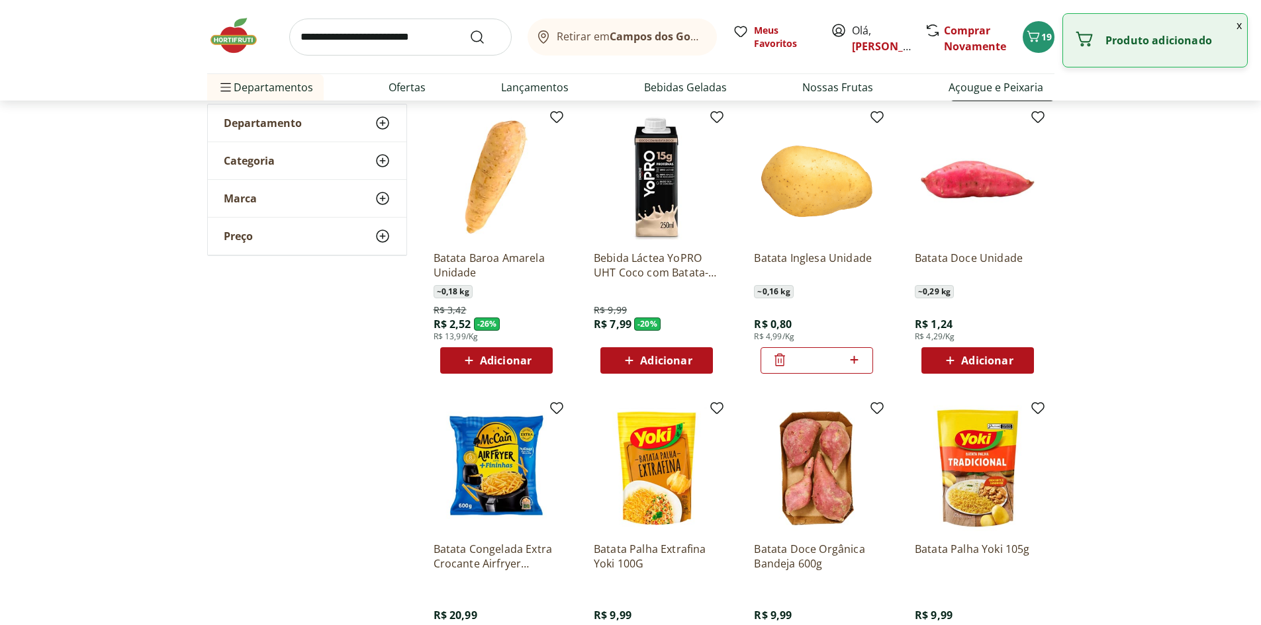
click at [859, 363] on icon at bounding box center [854, 360] width 17 height 16
click at [858, 361] on icon at bounding box center [854, 360] width 17 height 16
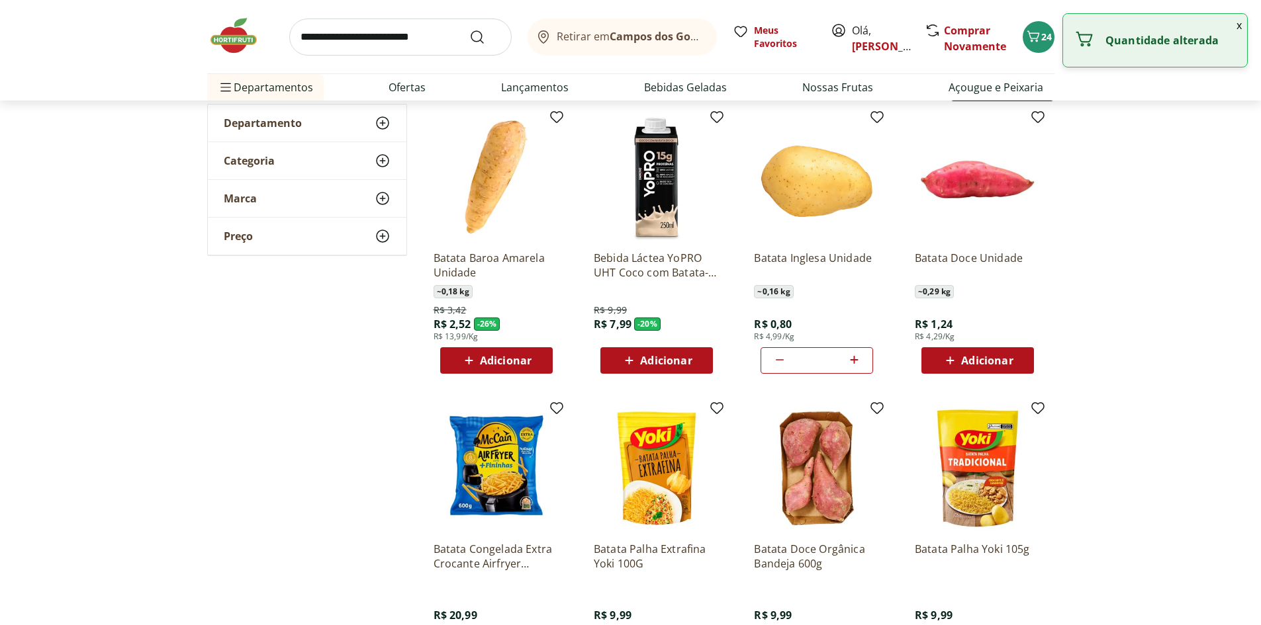
click at [858, 360] on icon at bounding box center [854, 360] width 17 height 16
click at [776, 359] on icon at bounding box center [780, 359] width 8 height 1
type input "*"
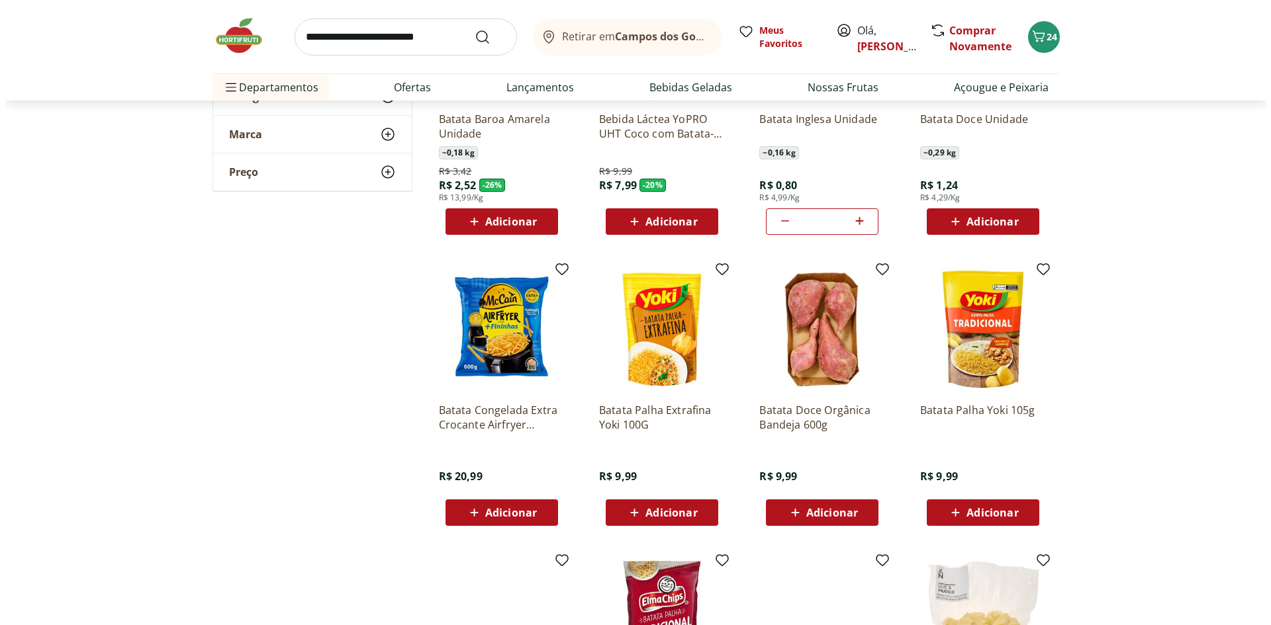
scroll to position [0, 0]
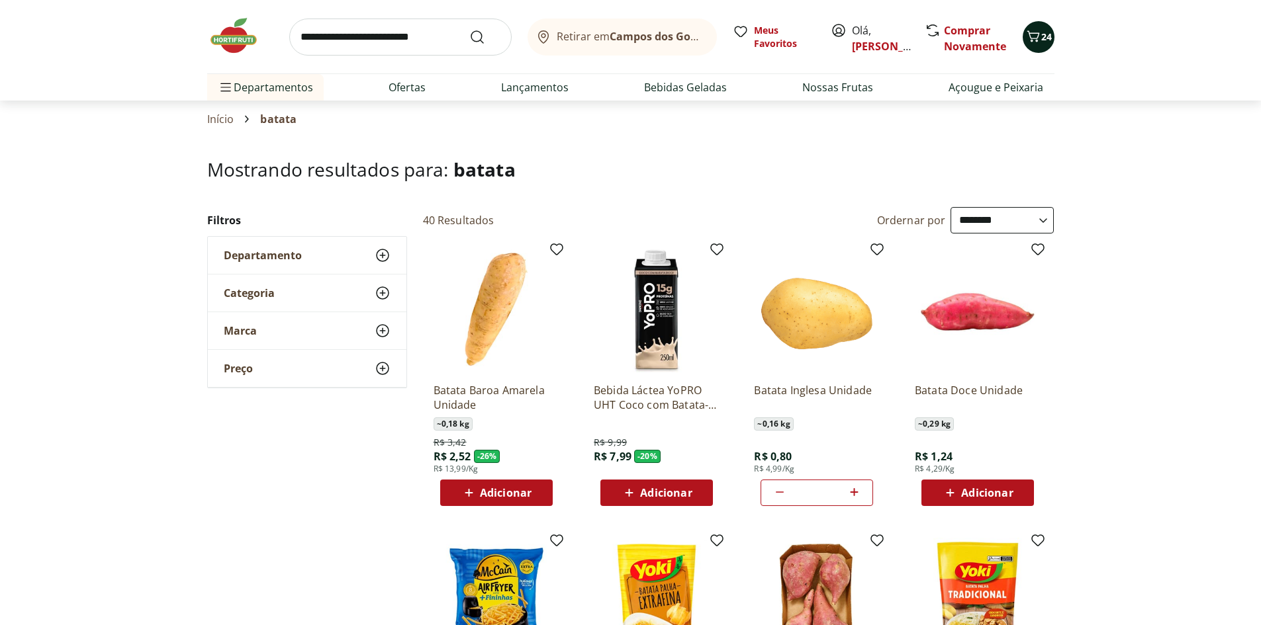
click at [1040, 40] on icon "Carrinho" at bounding box center [1033, 36] width 16 height 16
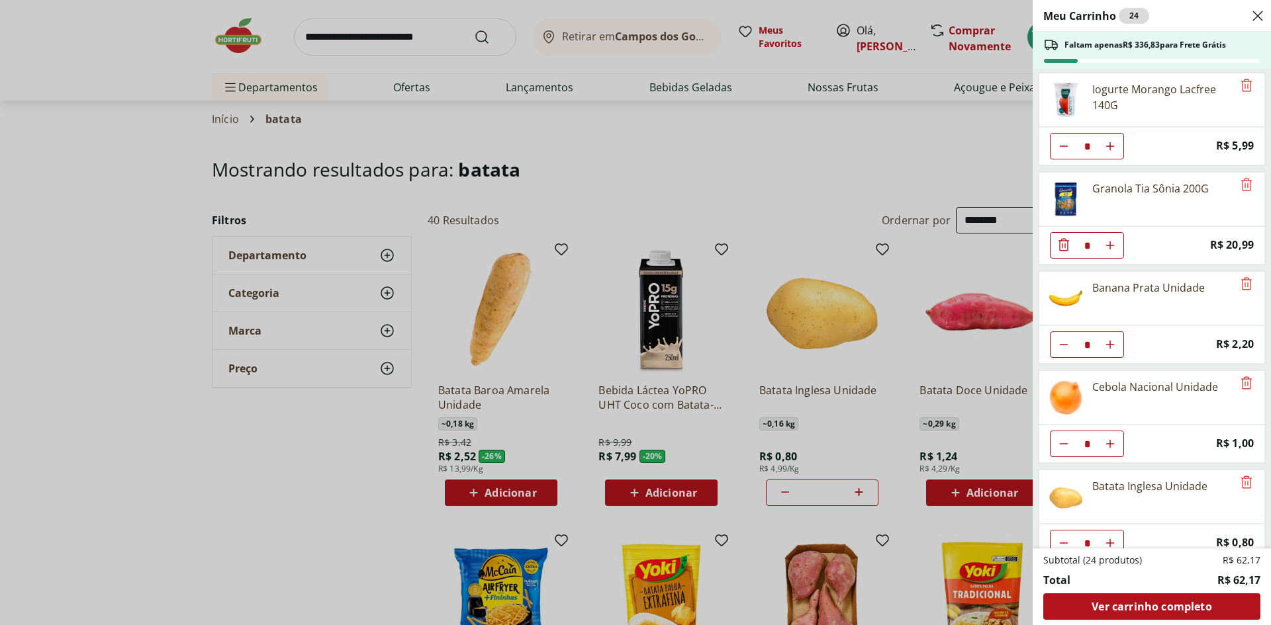
scroll to position [121, 0]
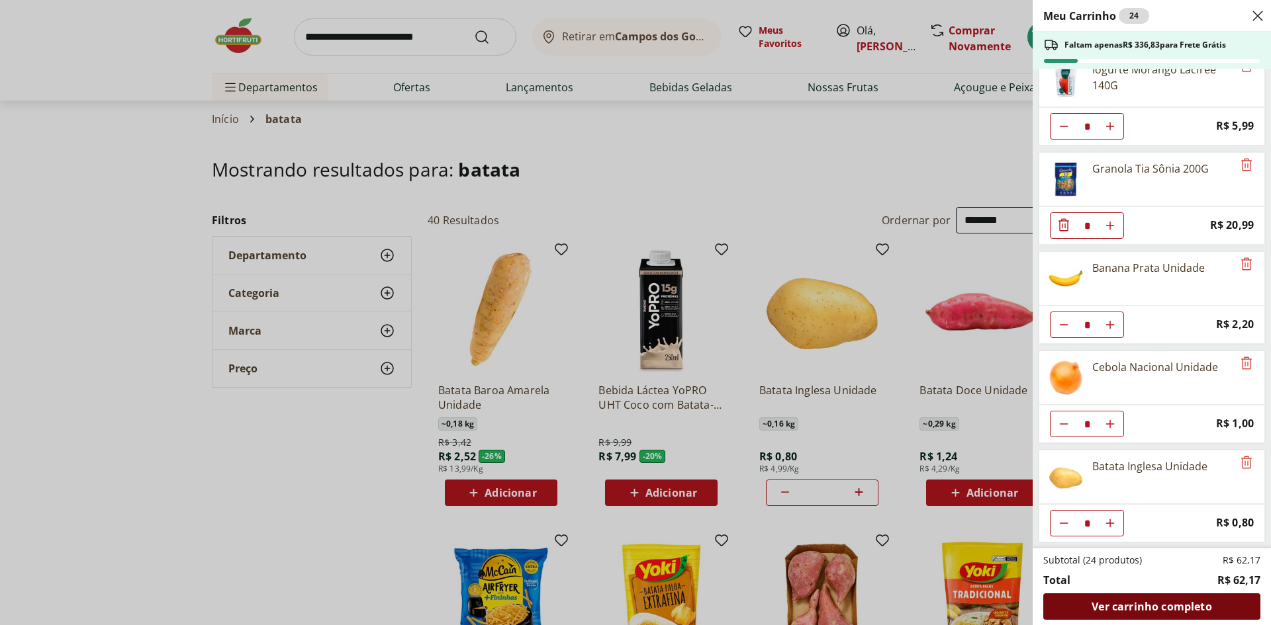
click at [1152, 612] on span "Ver carrinho completo" at bounding box center [1151, 607] width 120 height 11
